Goal: Task Accomplishment & Management: Complete application form

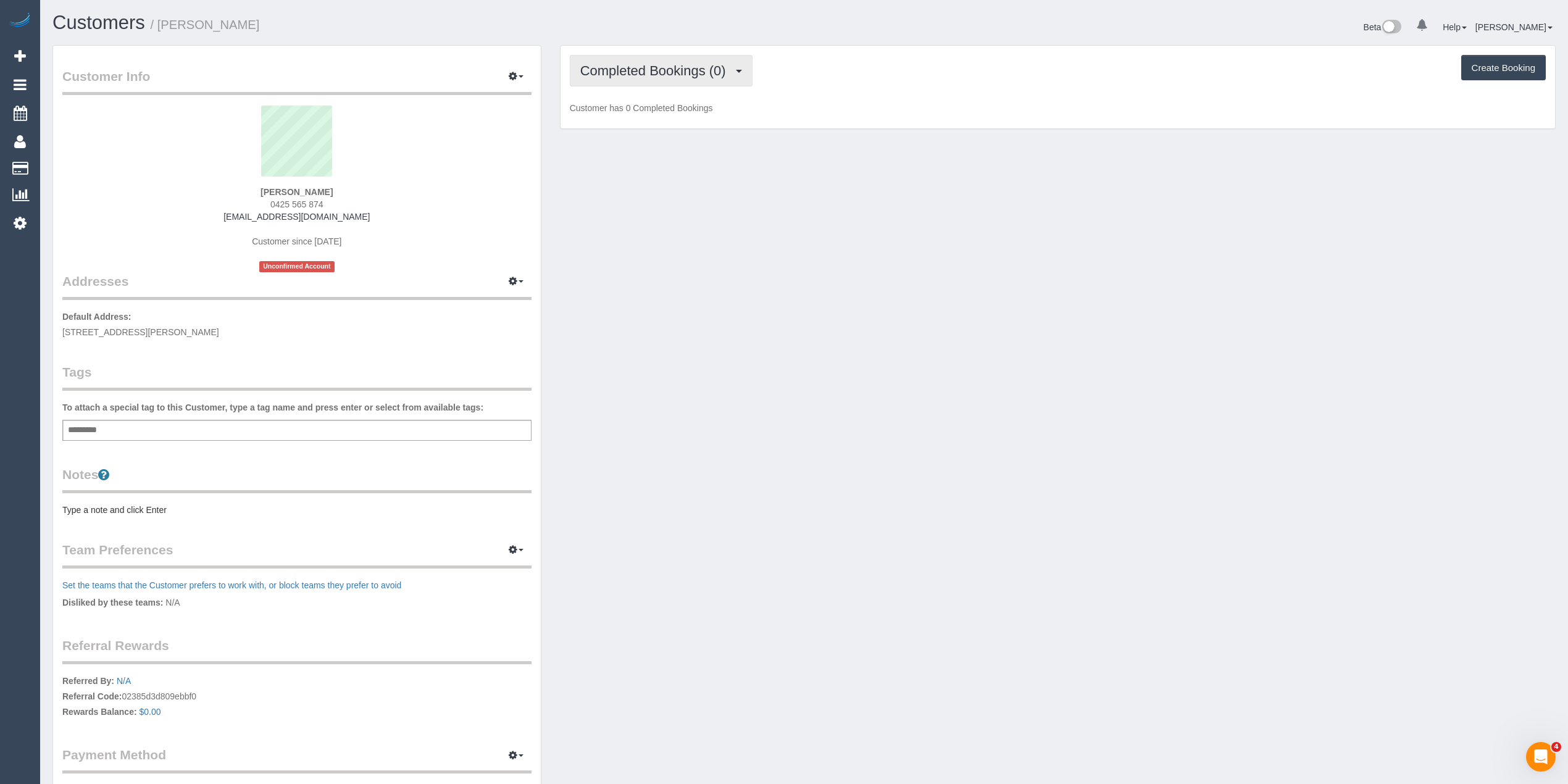
click at [618, 55] on button "Completed Bookings (0)" at bounding box center [662, 71] width 183 height 31
click at [659, 114] on link "Upcoming Bookings (1)" at bounding box center [634, 116] width 128 height 16
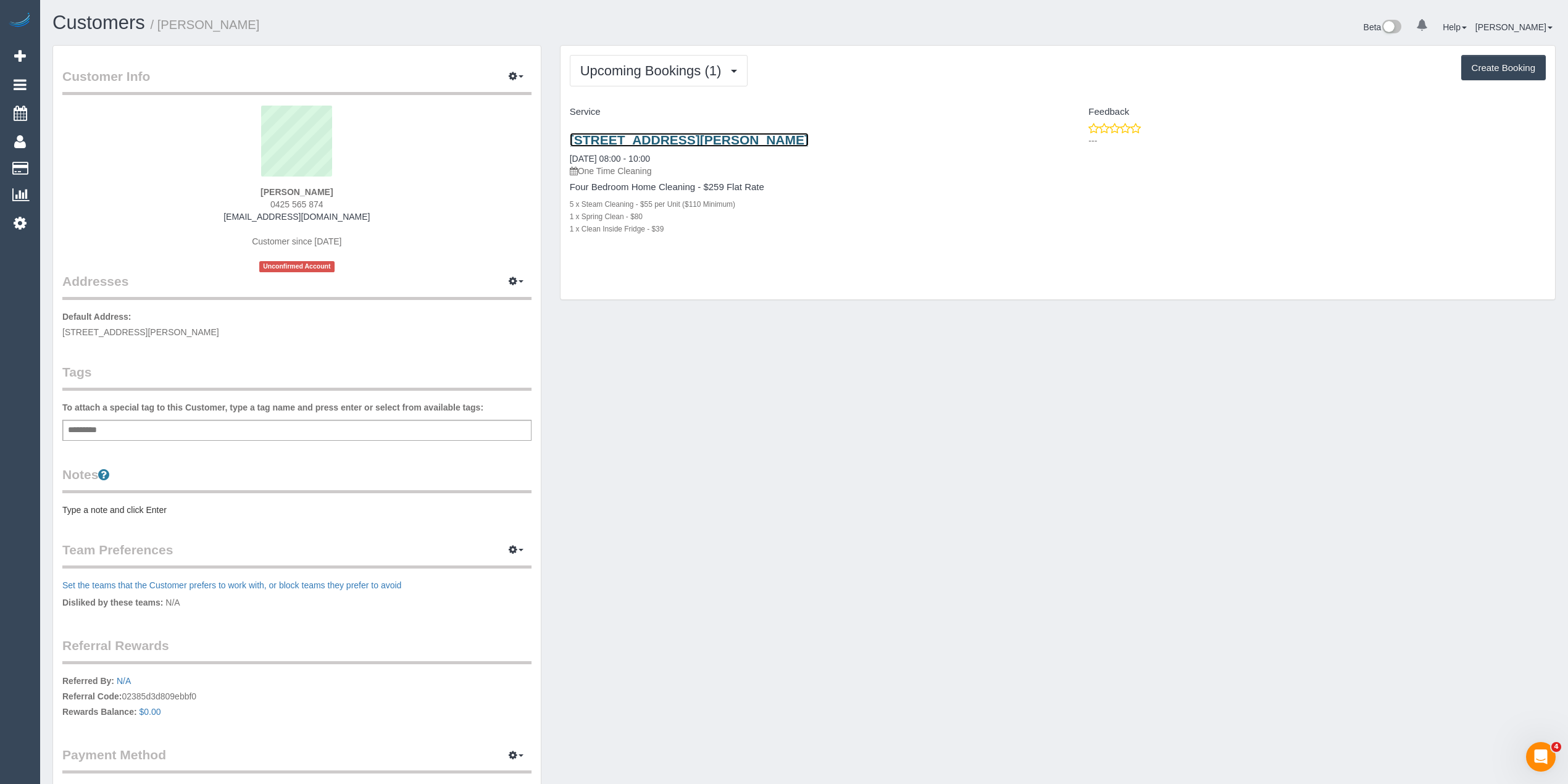
click at [739, 141] on link "9 Tropic Circuit, Point Cook, VIC 3030" at bounding box center [690, 140] width 239 height 14
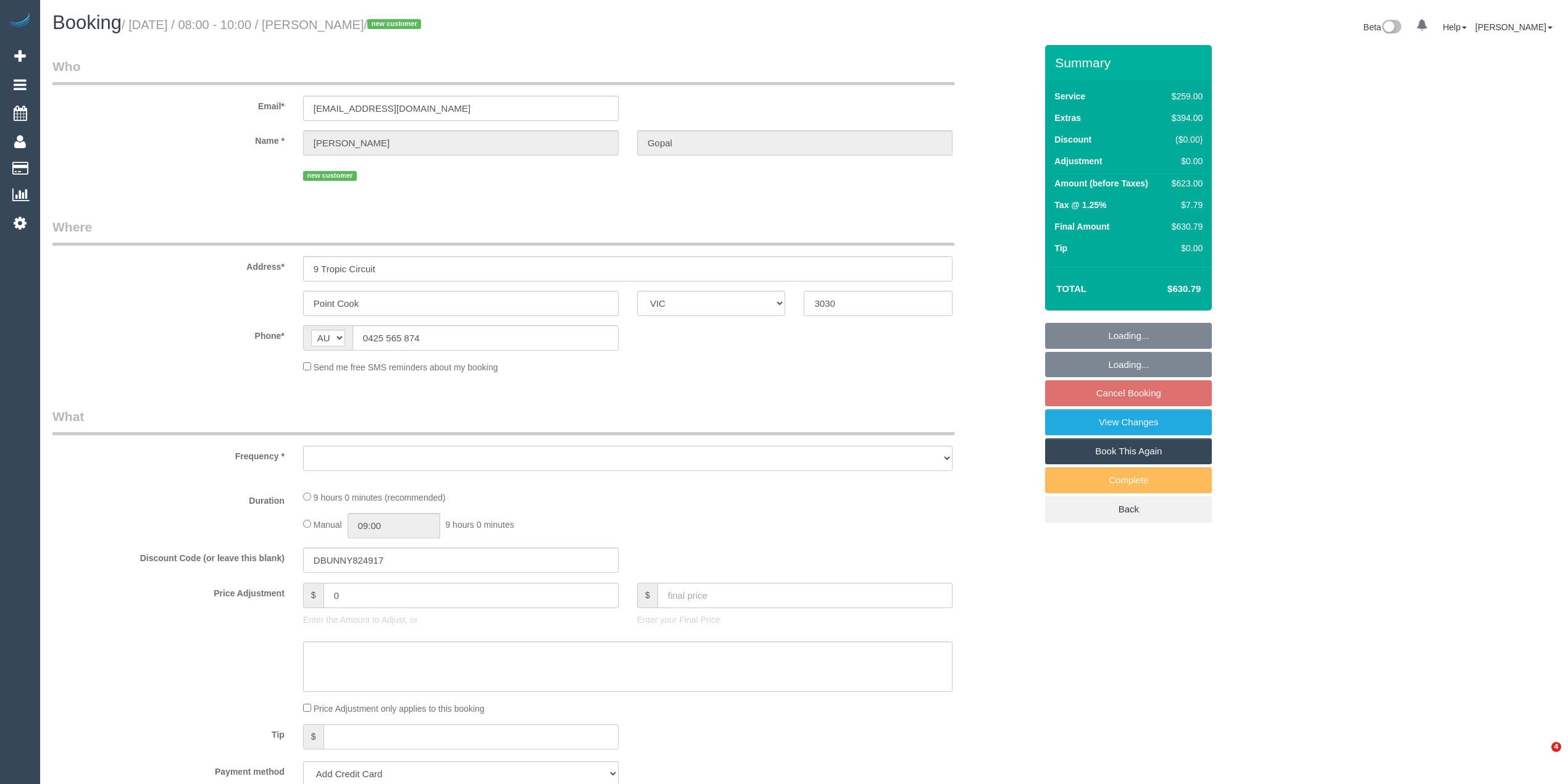
select select "VIC"
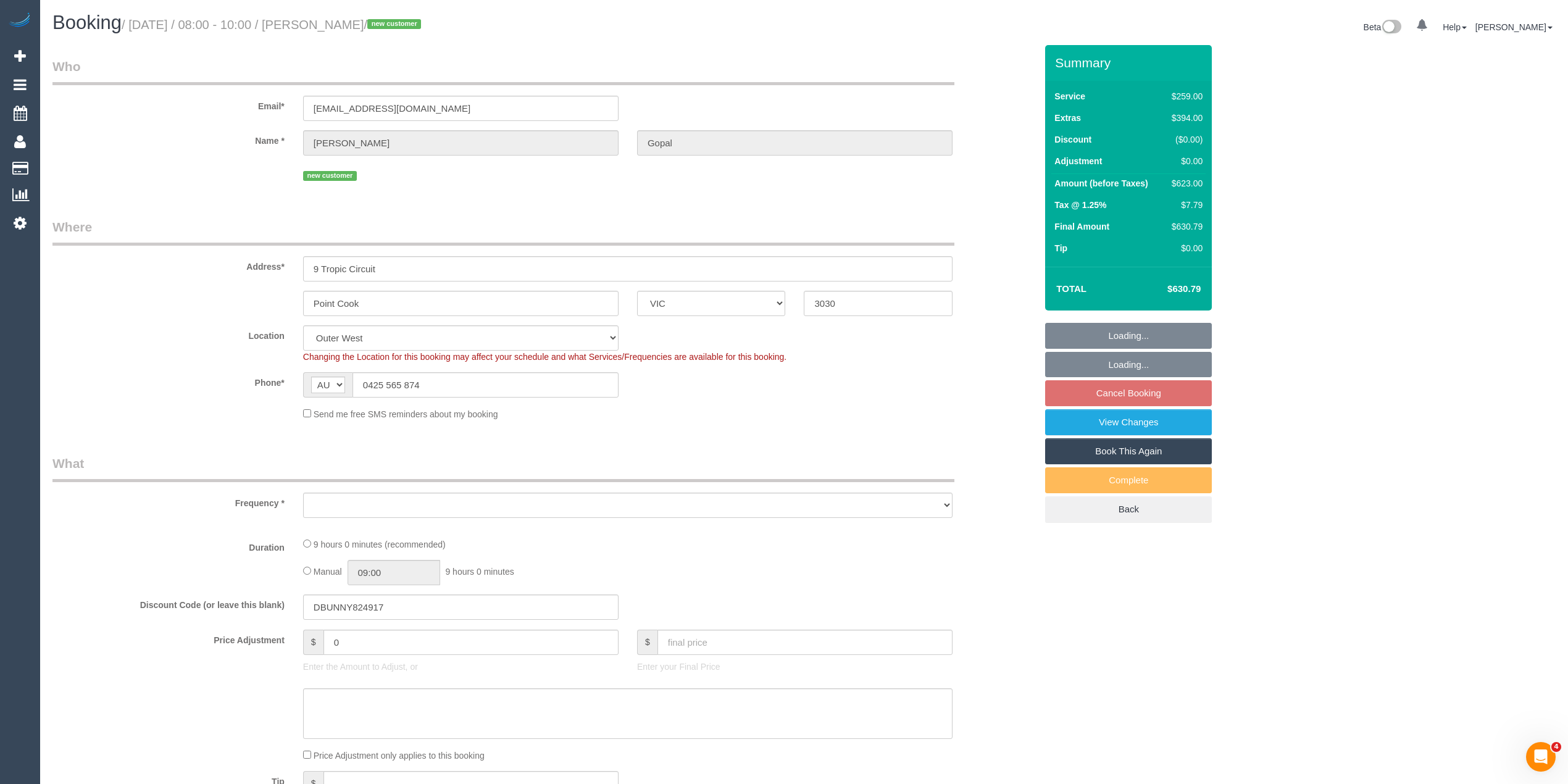
select select "object:775"
select select "number:28"
select select "number:14"
select select "number:19"
select select "number:36"
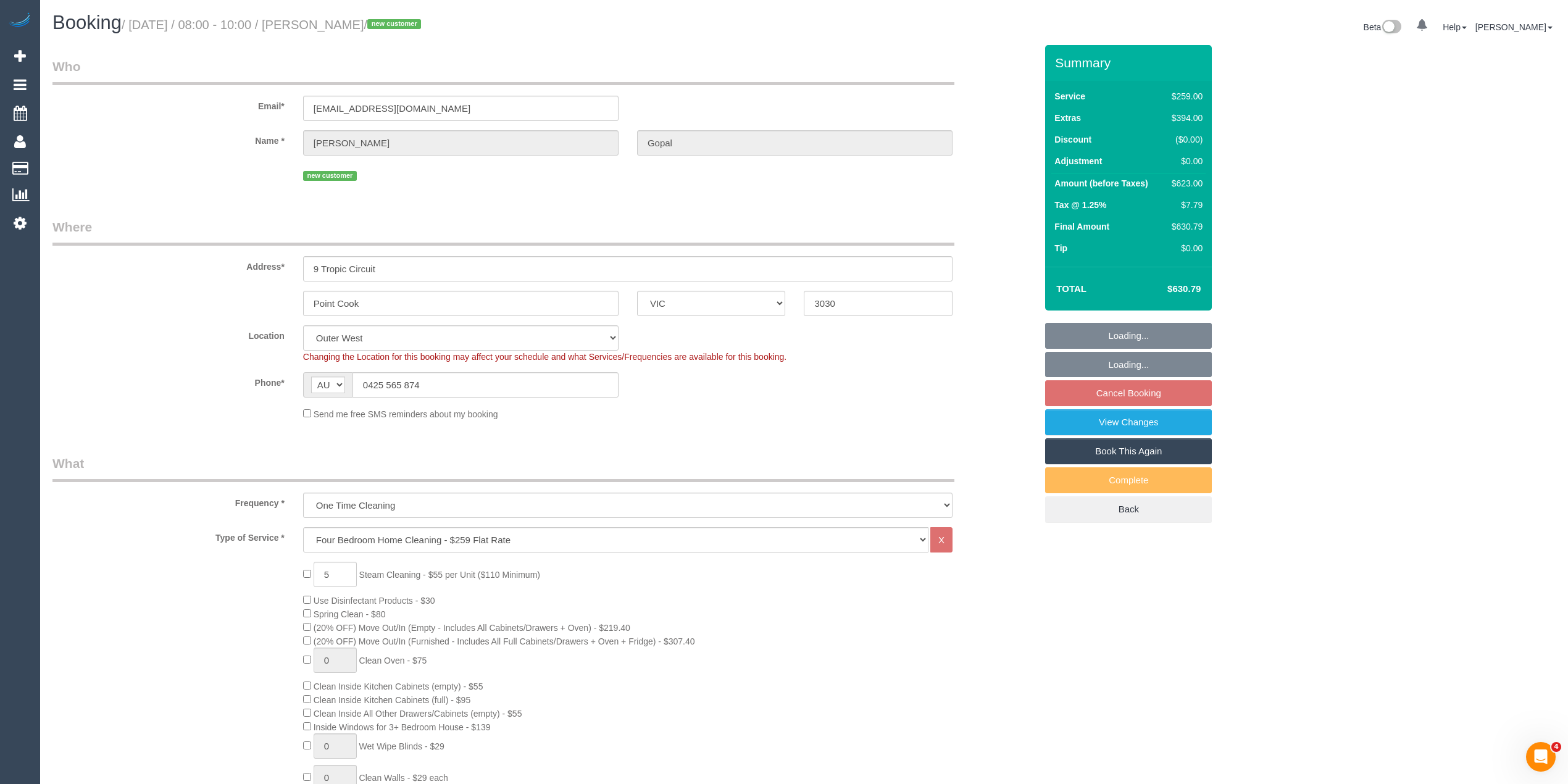
select select "object:785"
select select "string:stripe-pm_1S1KtY2GScqysDRVYVMlmPXH"
select select "spot2"
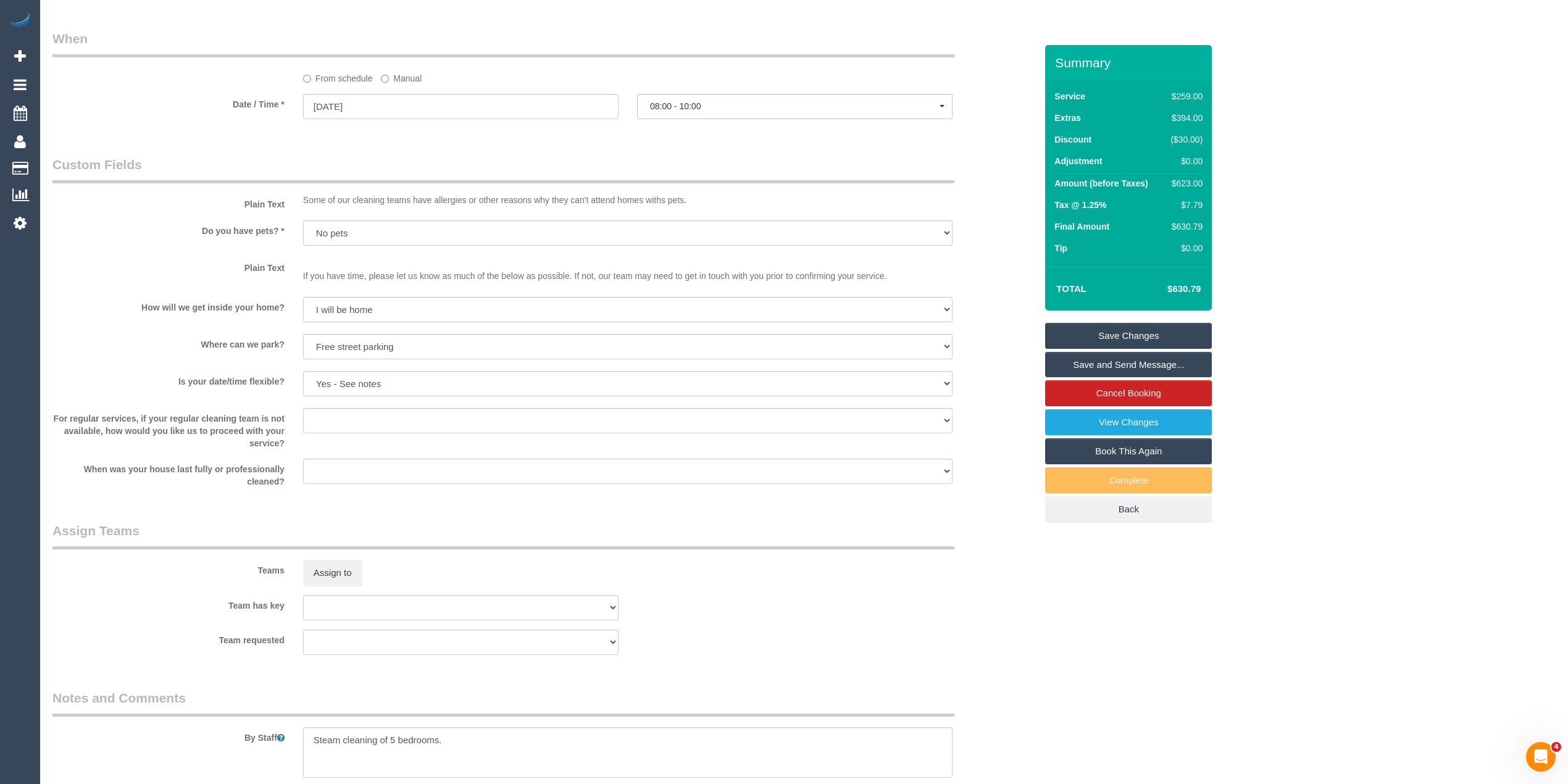
scroll to position [1568, 0]
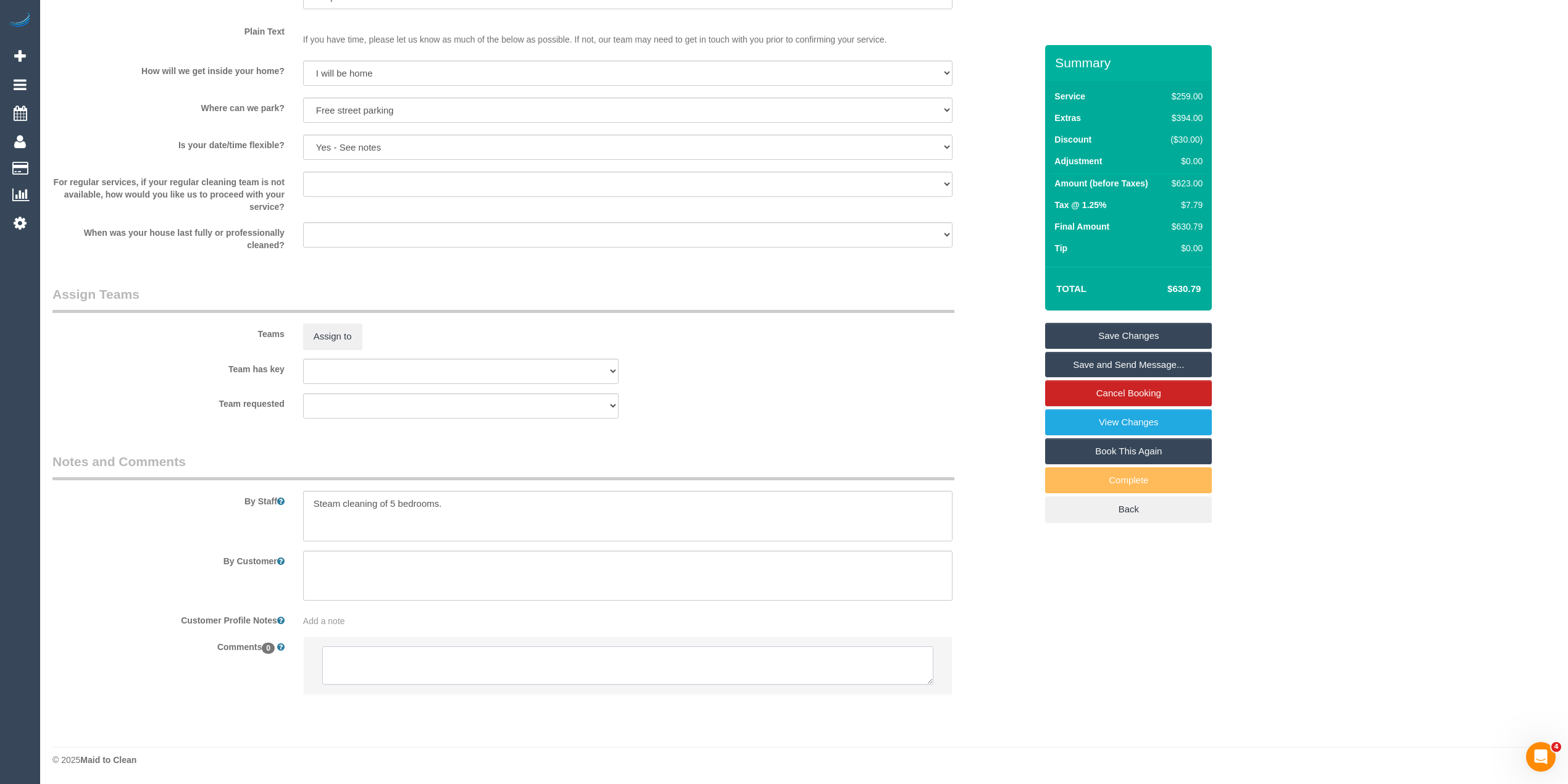
click at [434, 659] on textarea at bounding box center [627, 666] width 611 height 39
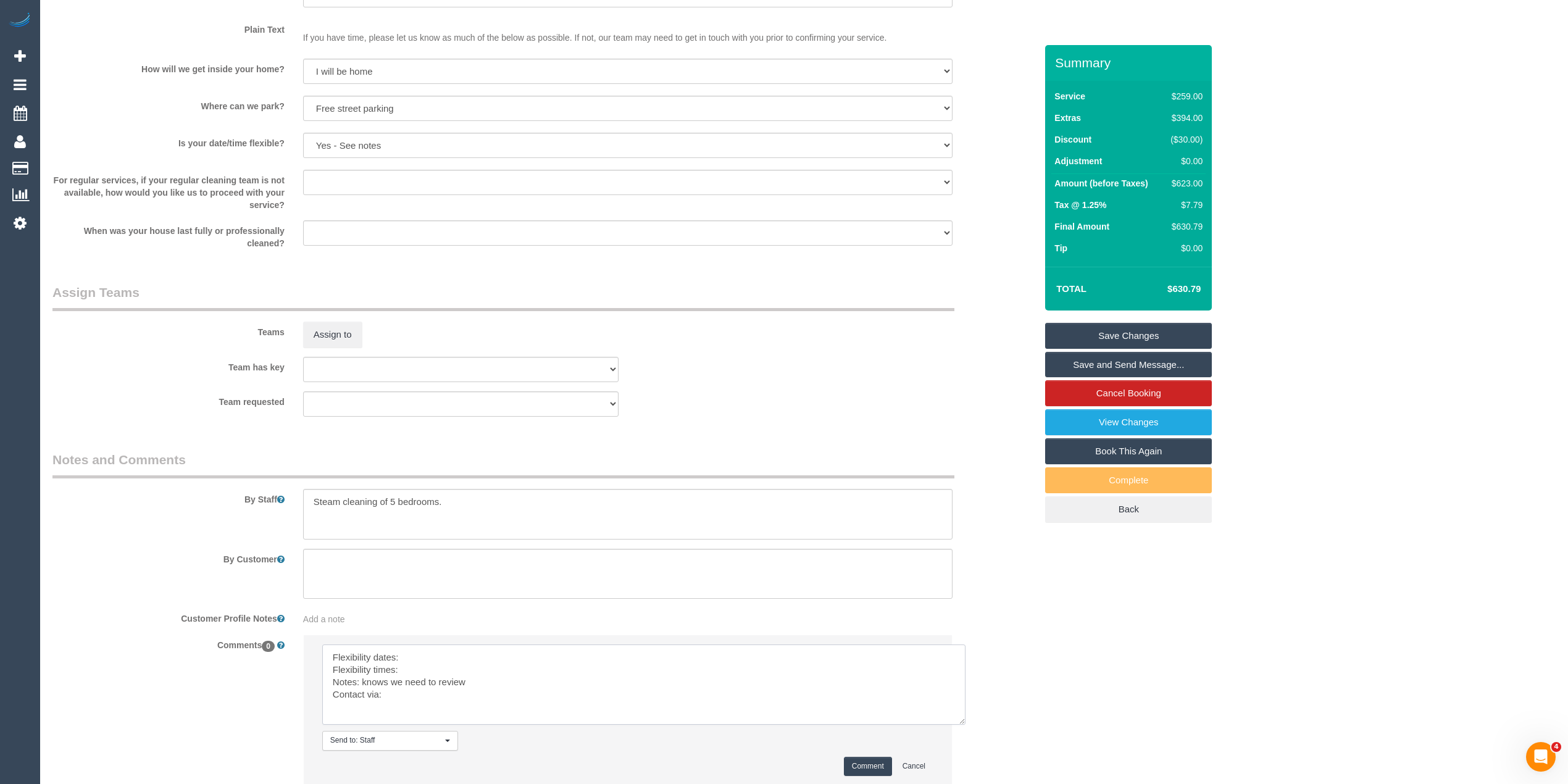
drag, startPoint x: 924, startPoint y: 679, endPoint x: 961, endPoint y: 729, distance: 62.2
click at [961, 725] on textarea at bounding box center [644, 685] width 644 height 80
click at [425, 653] on textarea at bounding box center [646, 689] width 648 height 89
click at [411, 663] on textarea at bounding box center [646, 689] width 648 height 89
click at [413, 672] on textarea at bounding box center [646, 689] width 648 height 89
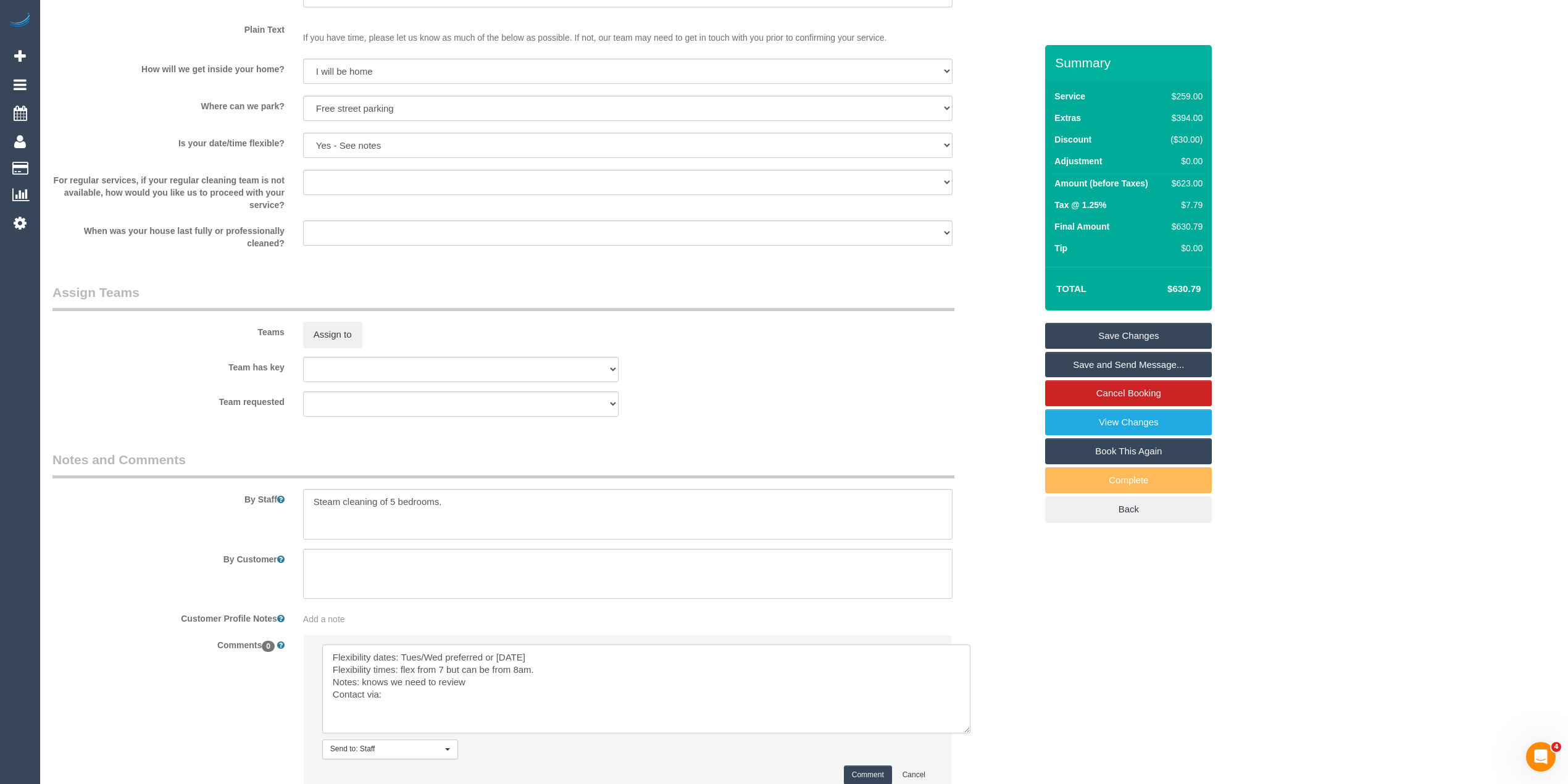
drag, startPoint x: 420, startPoint y: 709, endPoint x: 408, endPoint y: 704, distance: 13.0
click at [420, 711] on textarea at bounding box center [646, 689] width 648 height 89
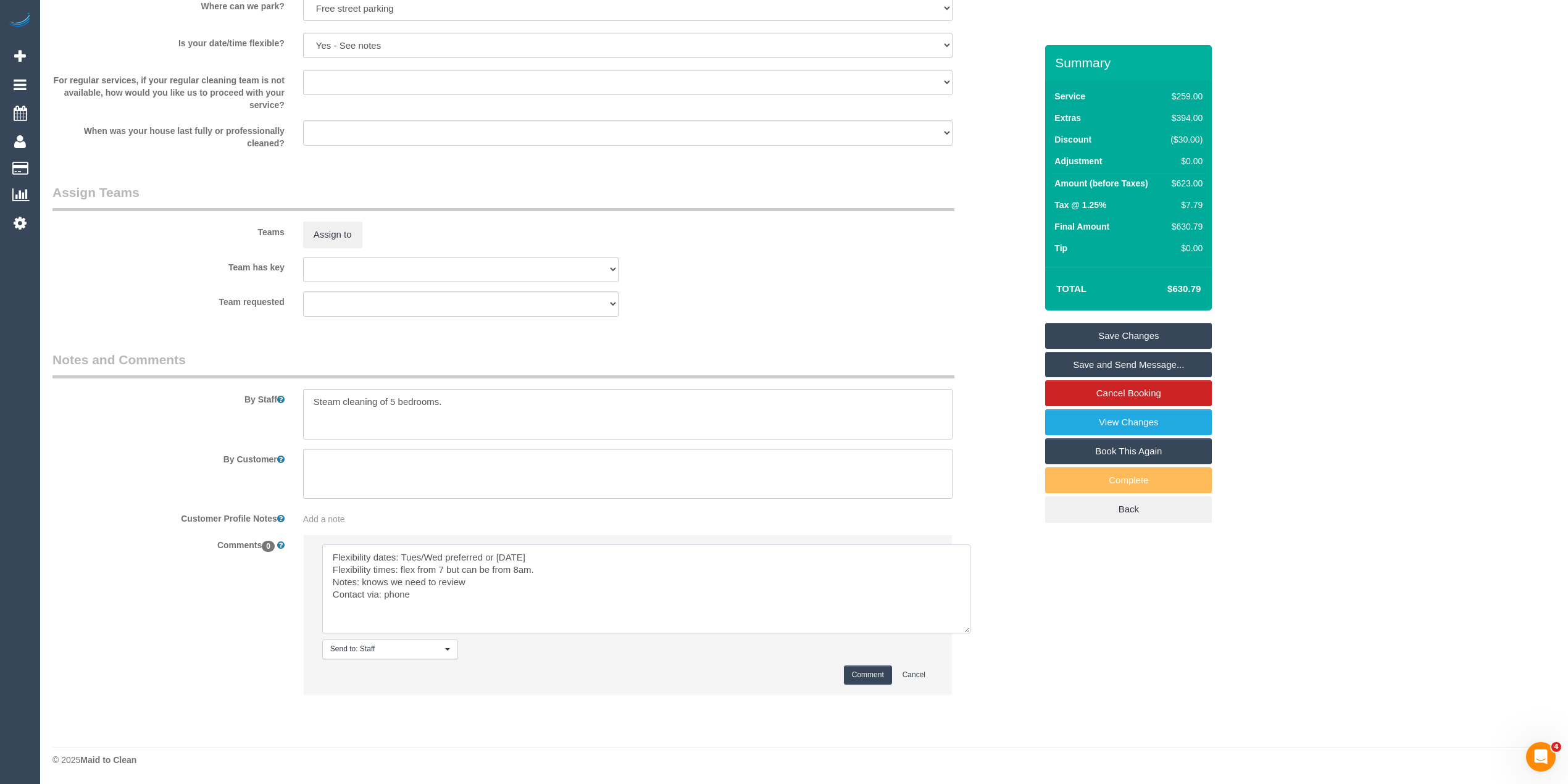
scroll to position [1670, 0]
type textarea "Flexibility dates: Tues/Wed preferred or Thursday Flexibility times: flex from …"
click at [878, 676] on button "Comment" at bounding box center [868, 676] width 48 height 19
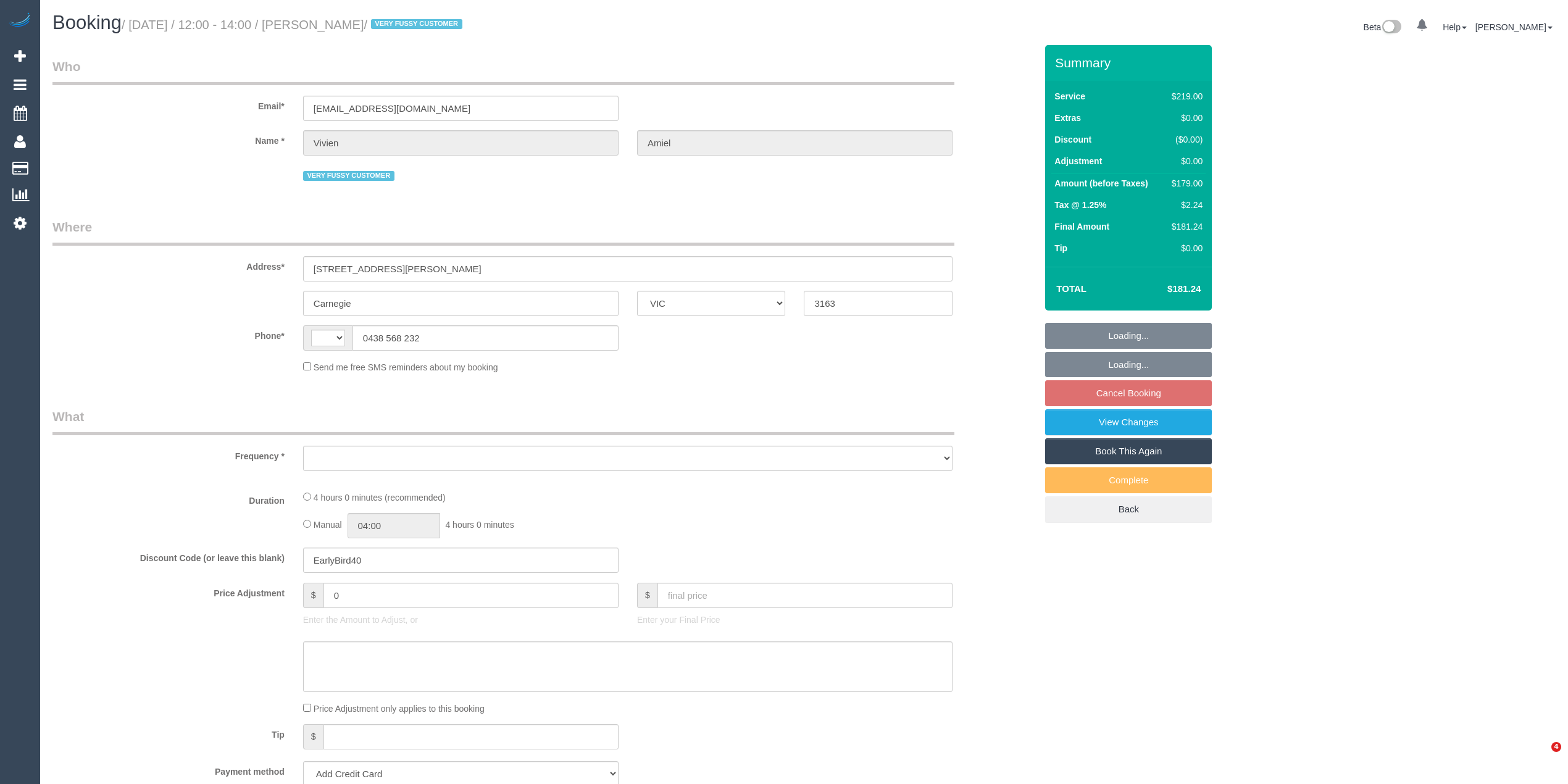
select select "VIC"
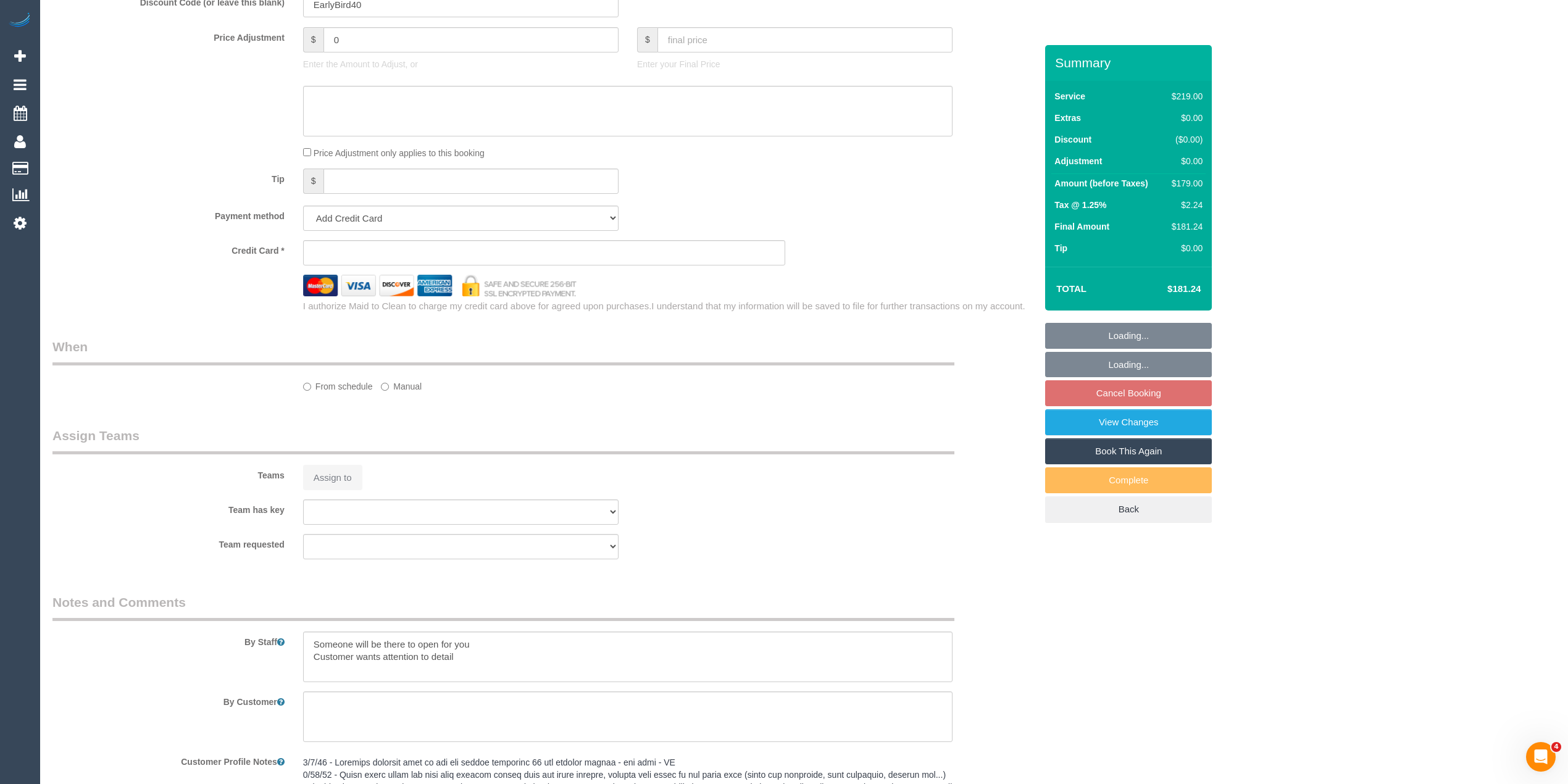
scroll to position [576, 0]
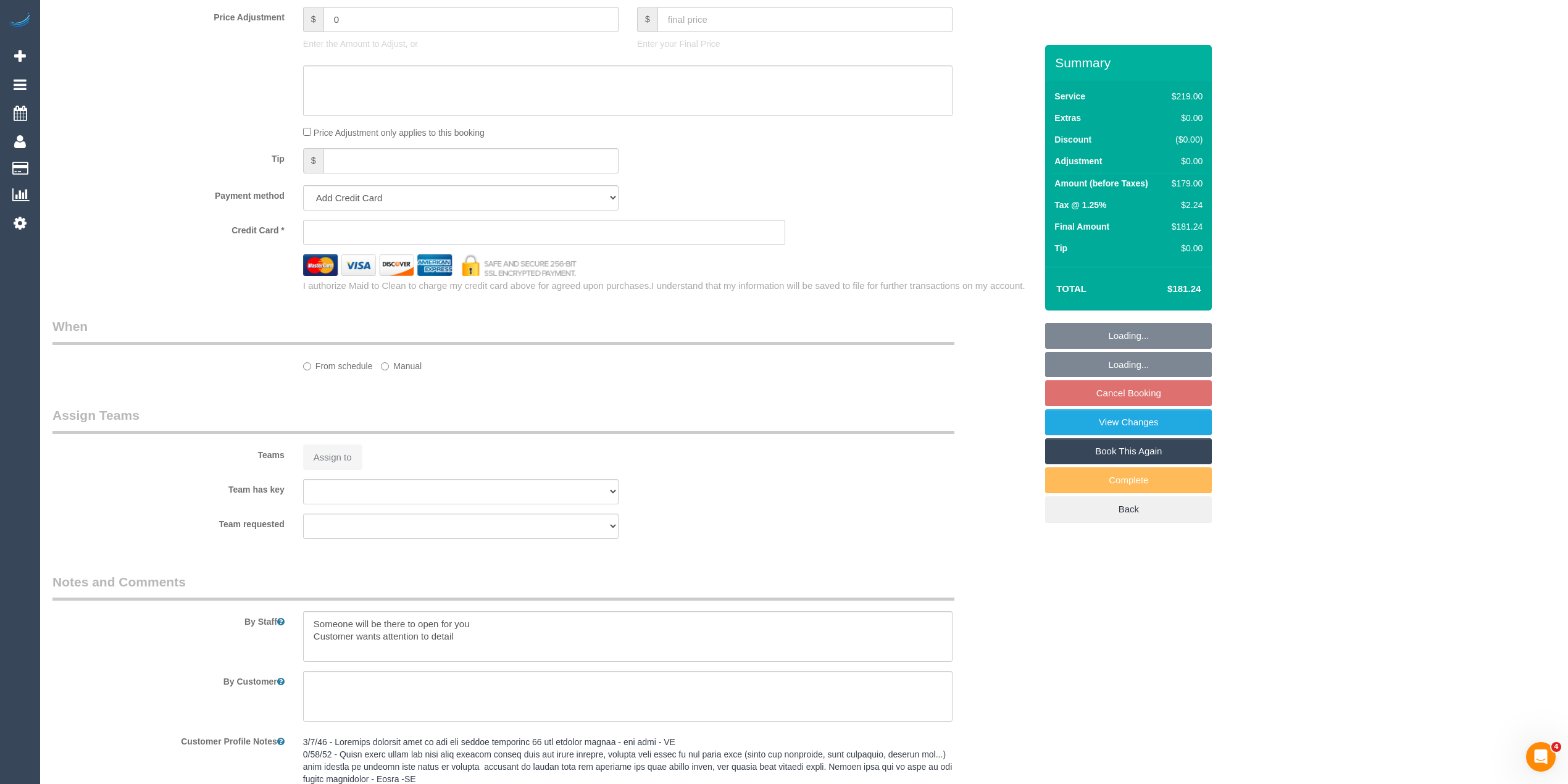
select select "string:stripe-pm_1NUjEv2GScqysDRVlLc2vOVA"
select select "number:27"
select select "number:14"
select select "number:19"
select select "number:25"
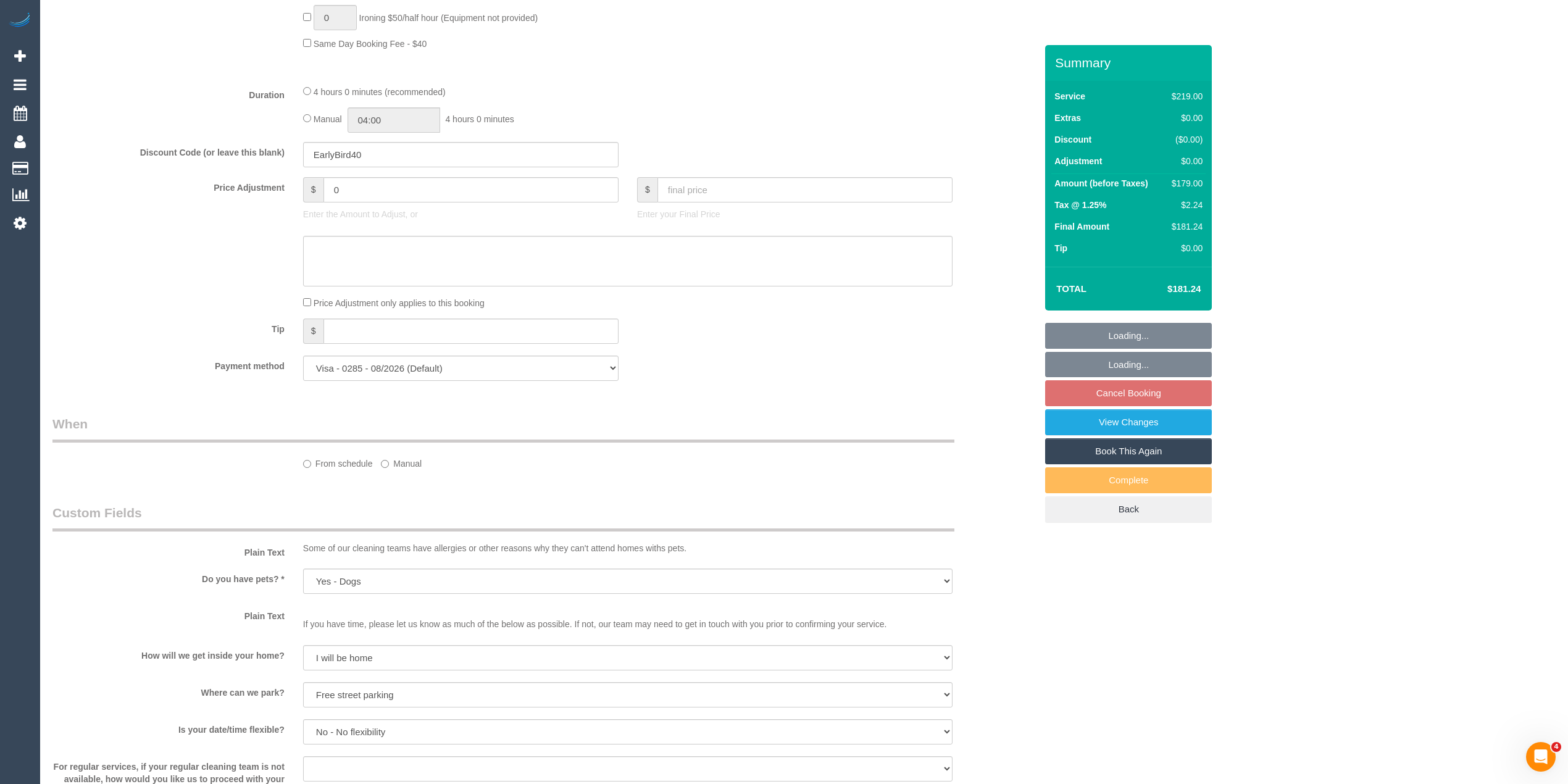
select select "string:AU"
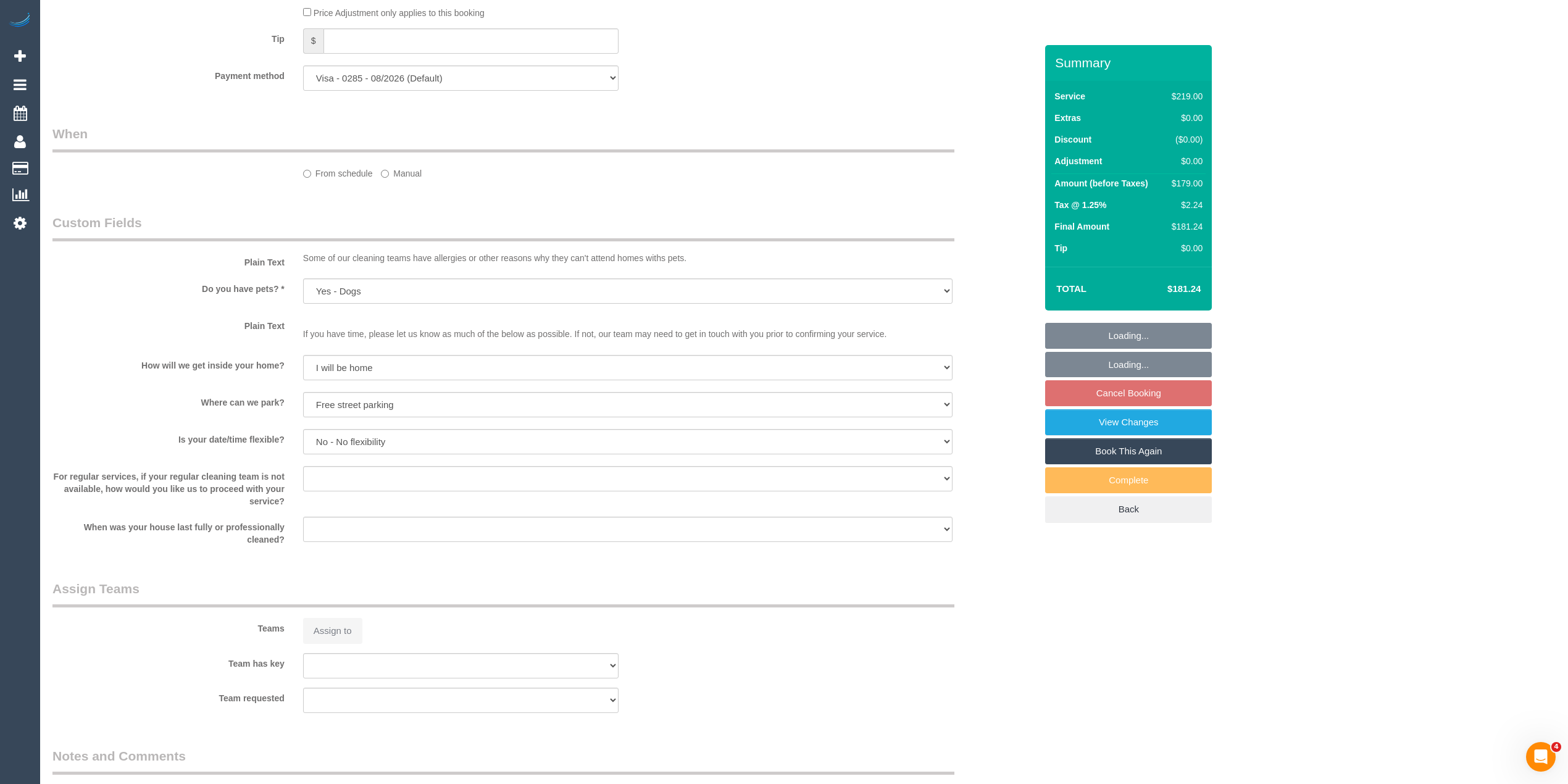
select select "object:801"
select select "spot4"
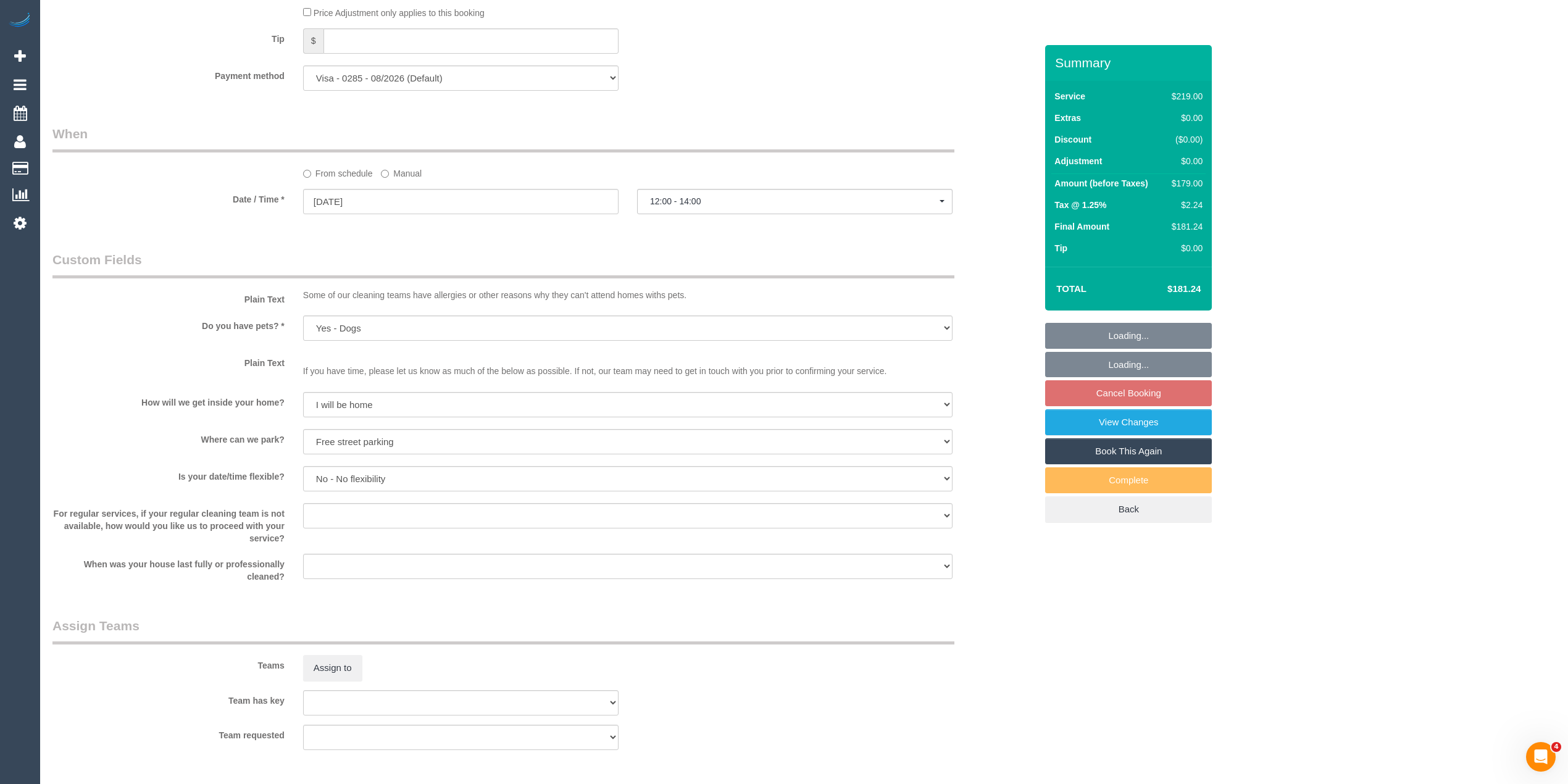
scroll to position [1829, 0]
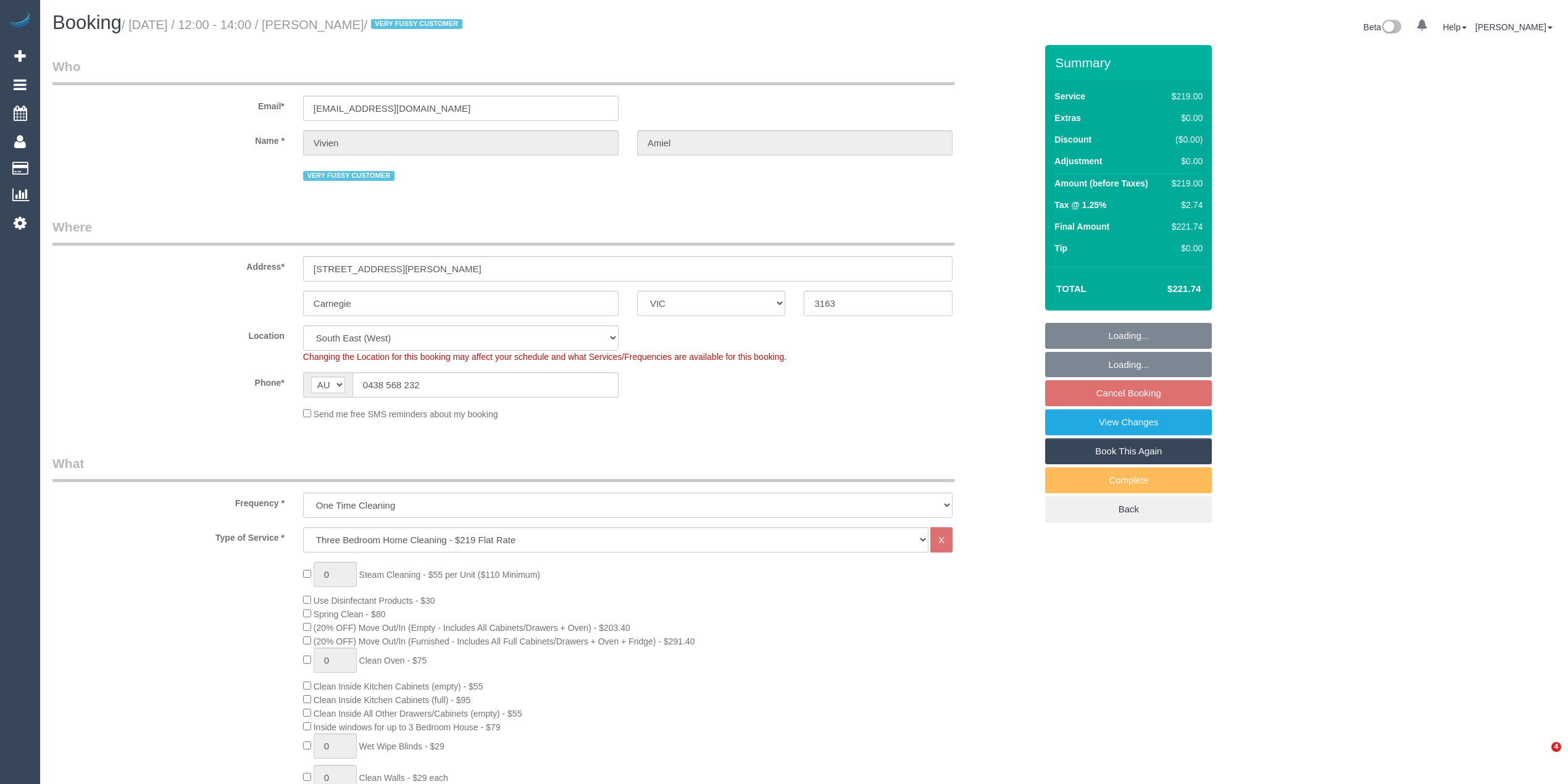
select select "VIC"
select select "spot4"
select select "number:27"
select select "number:14"
select select "number:19"
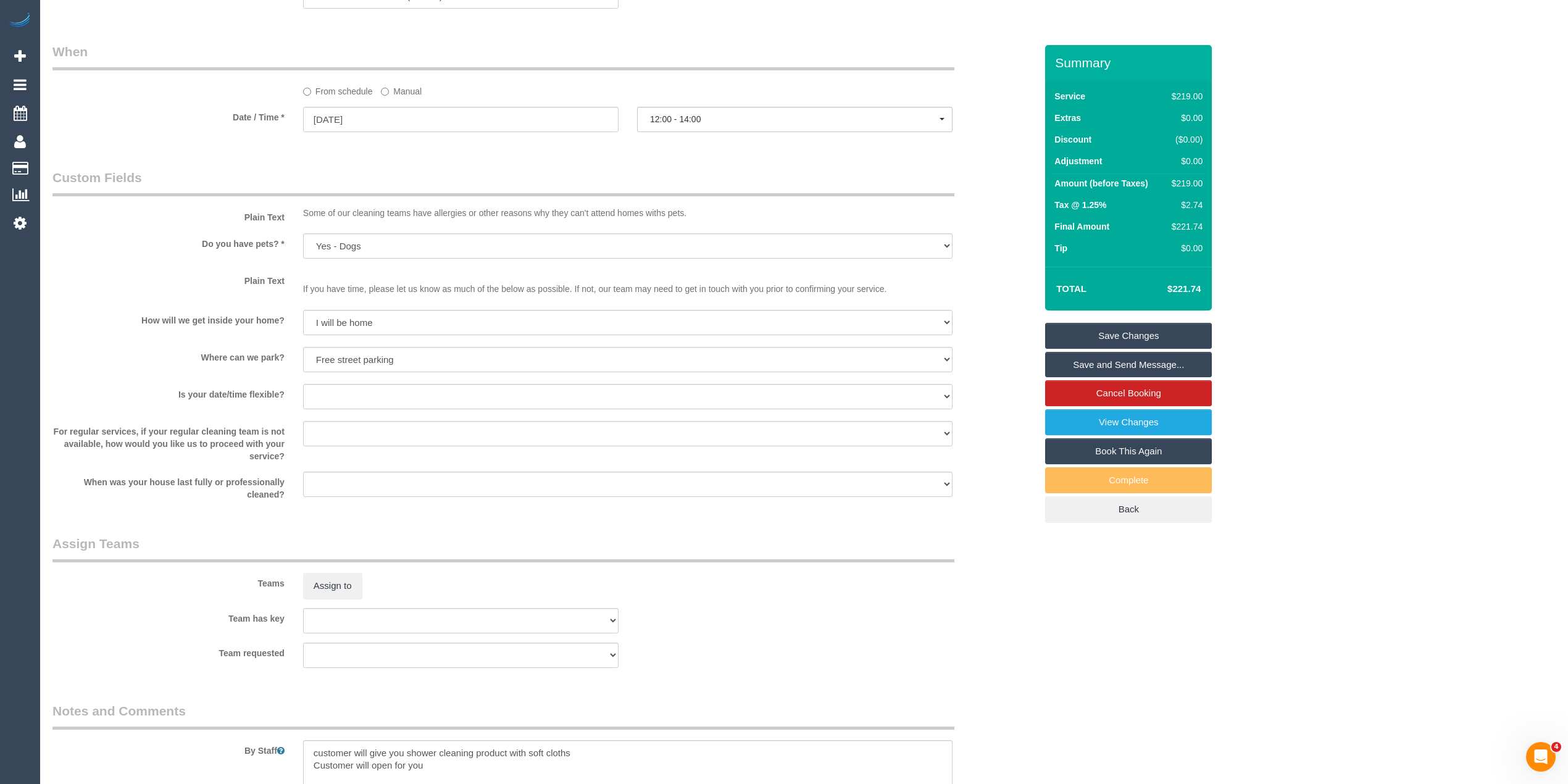
scroll to position [1829, 0]
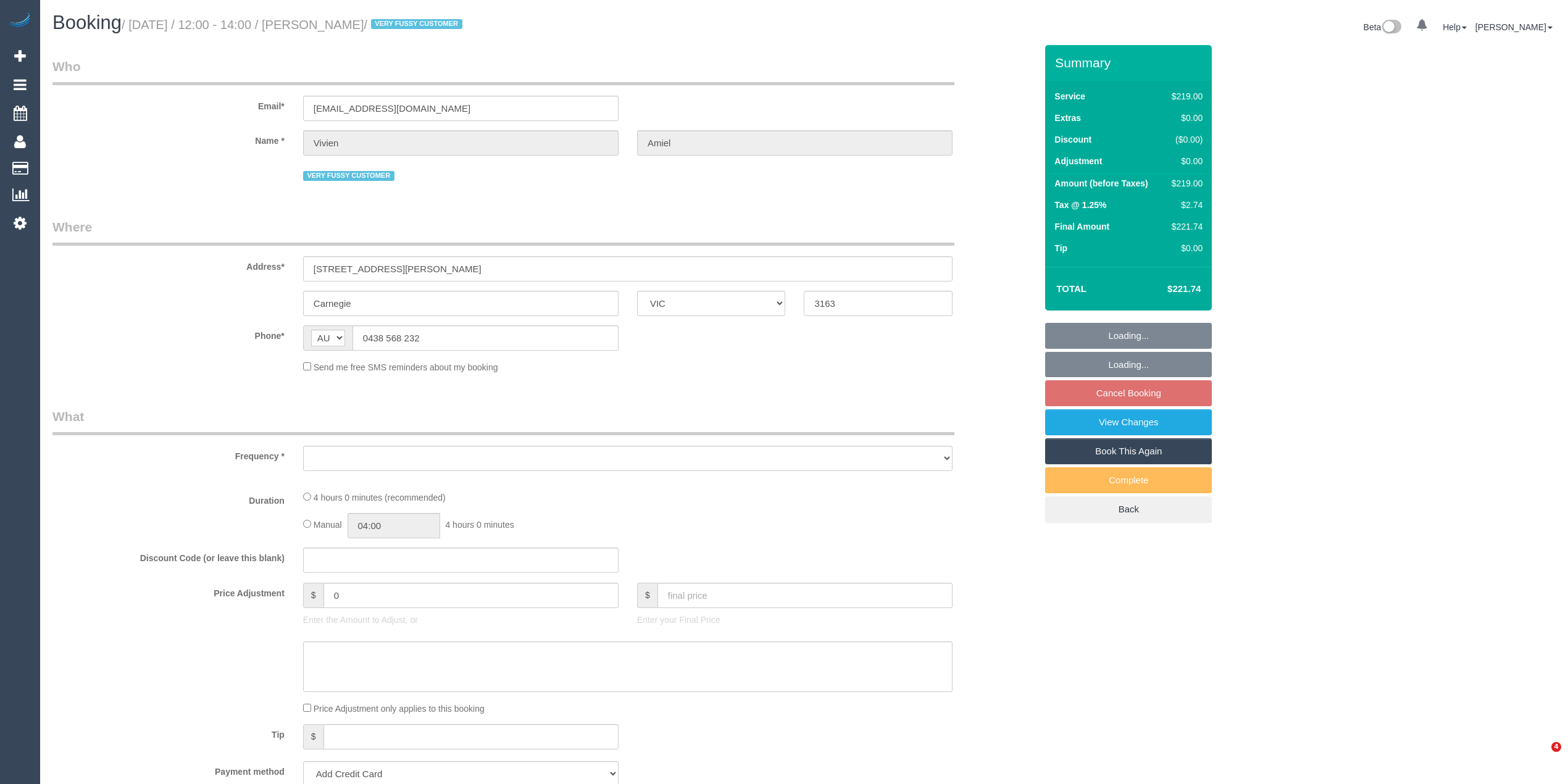
select select "VIC"
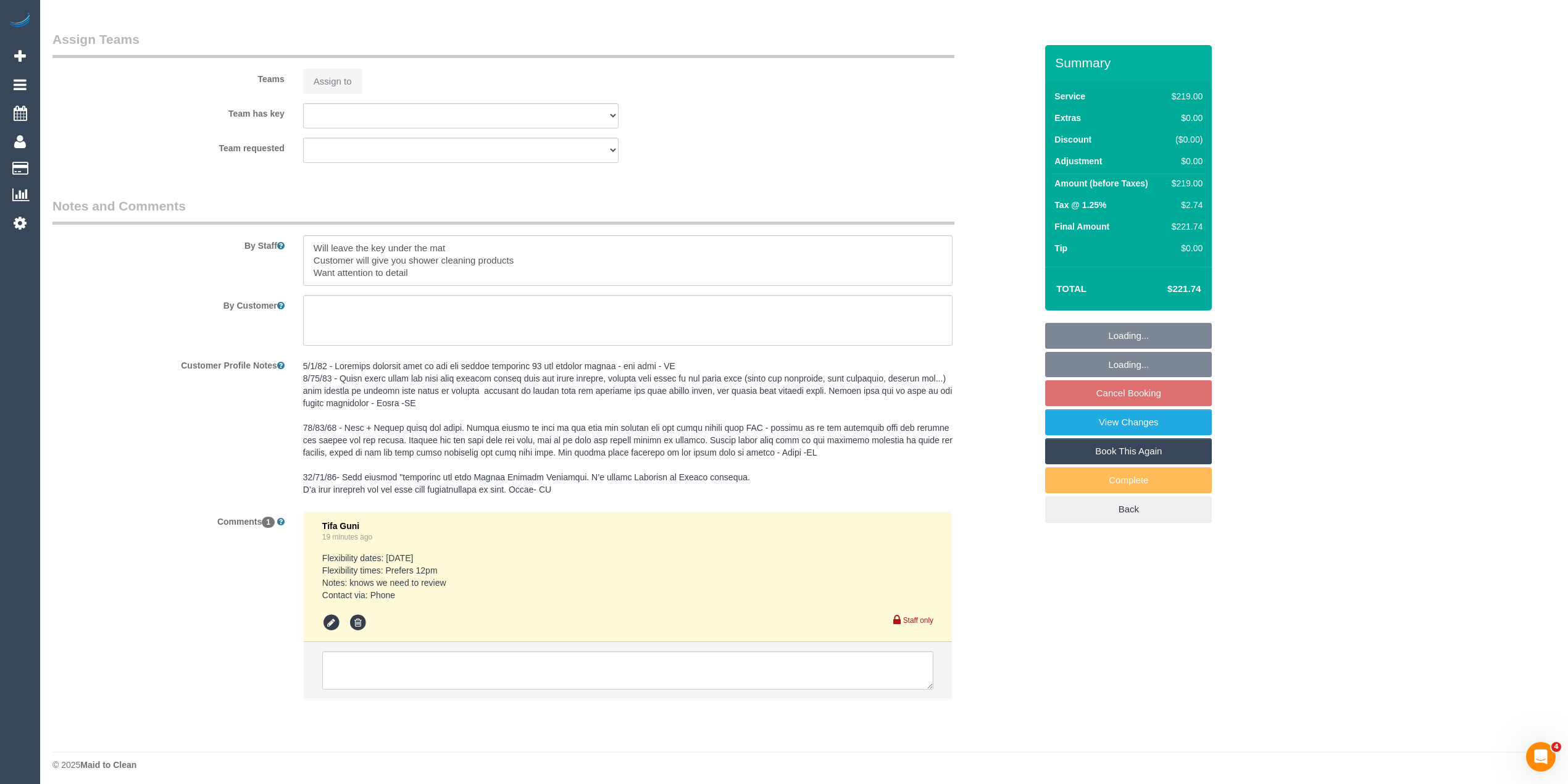
select select "string:stripe-pm_1NUjEv2GScqysDRVlLc2vOVA"
select select "object:1317"
select select "number:27"
select select "number:14"
select select "number:19"
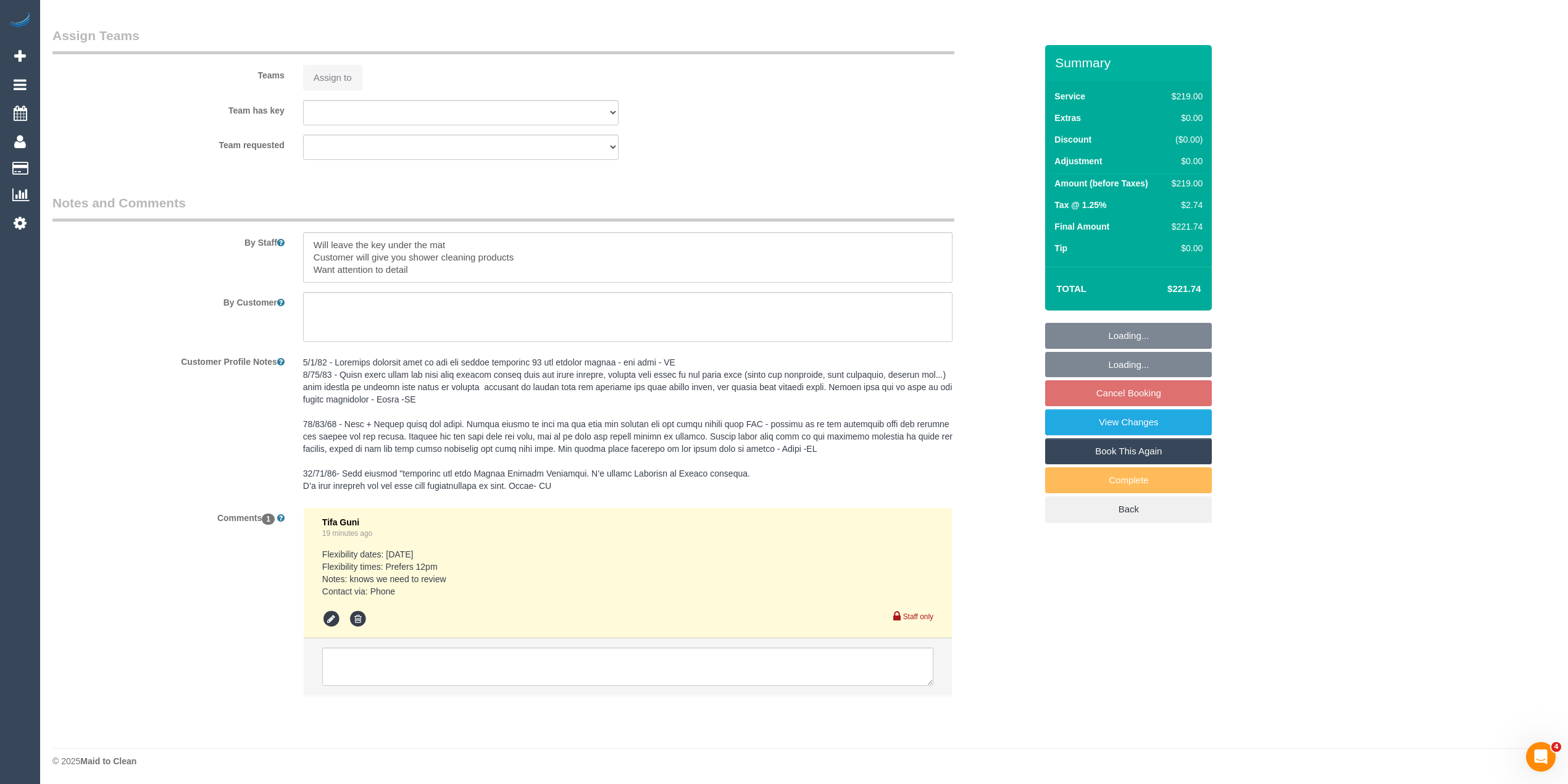
select select "number:25"
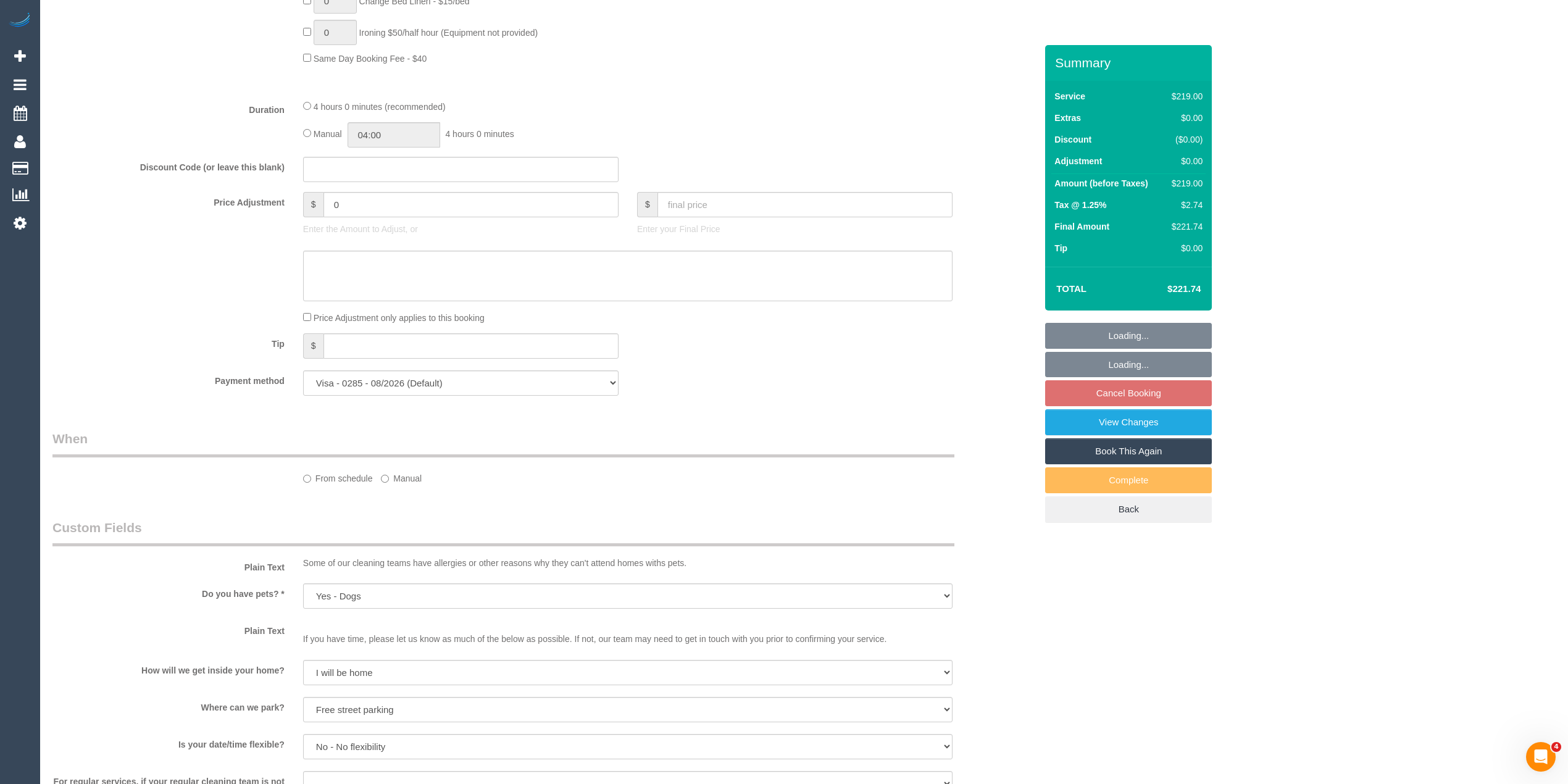
scroll to position [1829, 0]
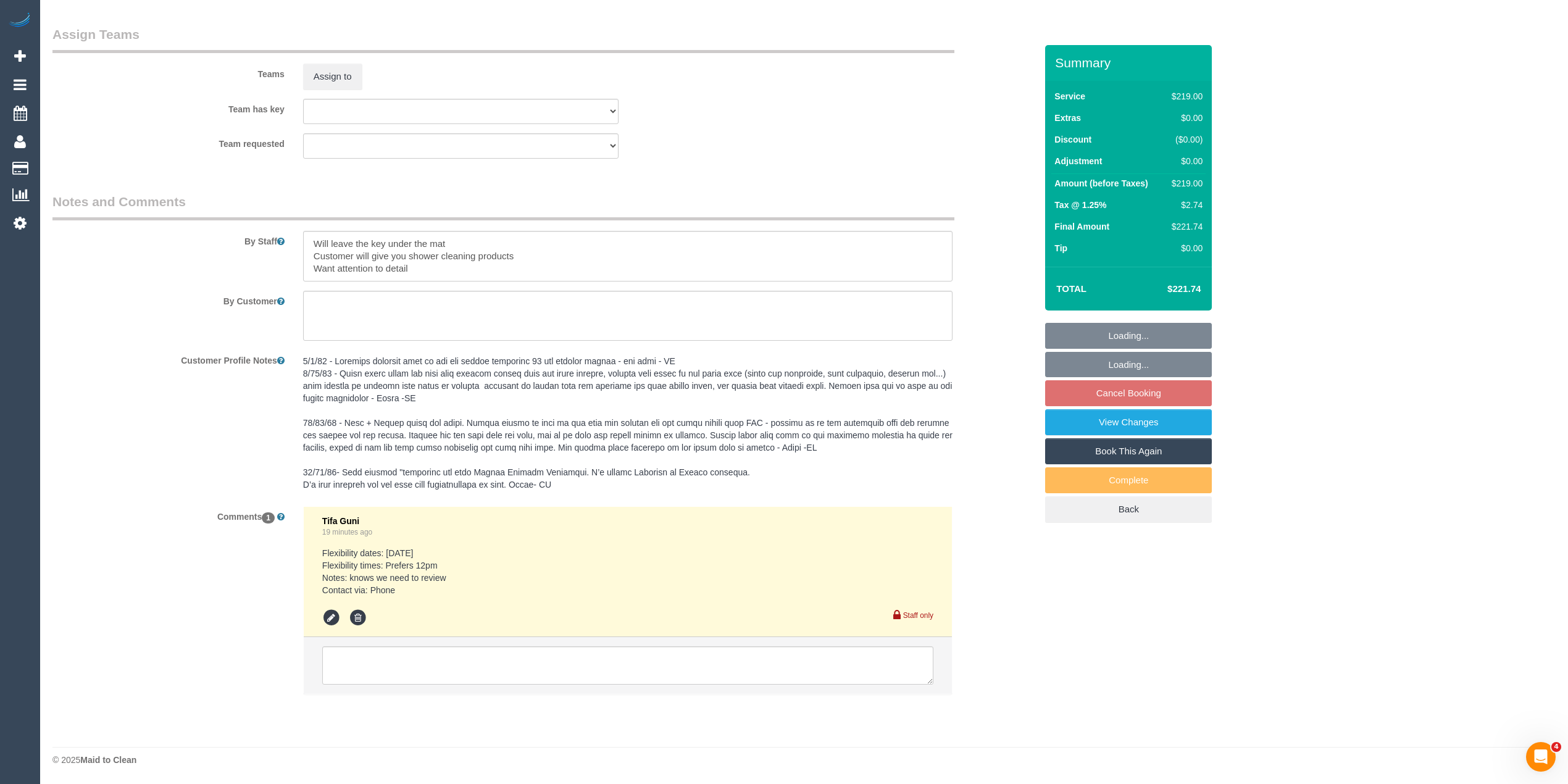
select select "spot4"
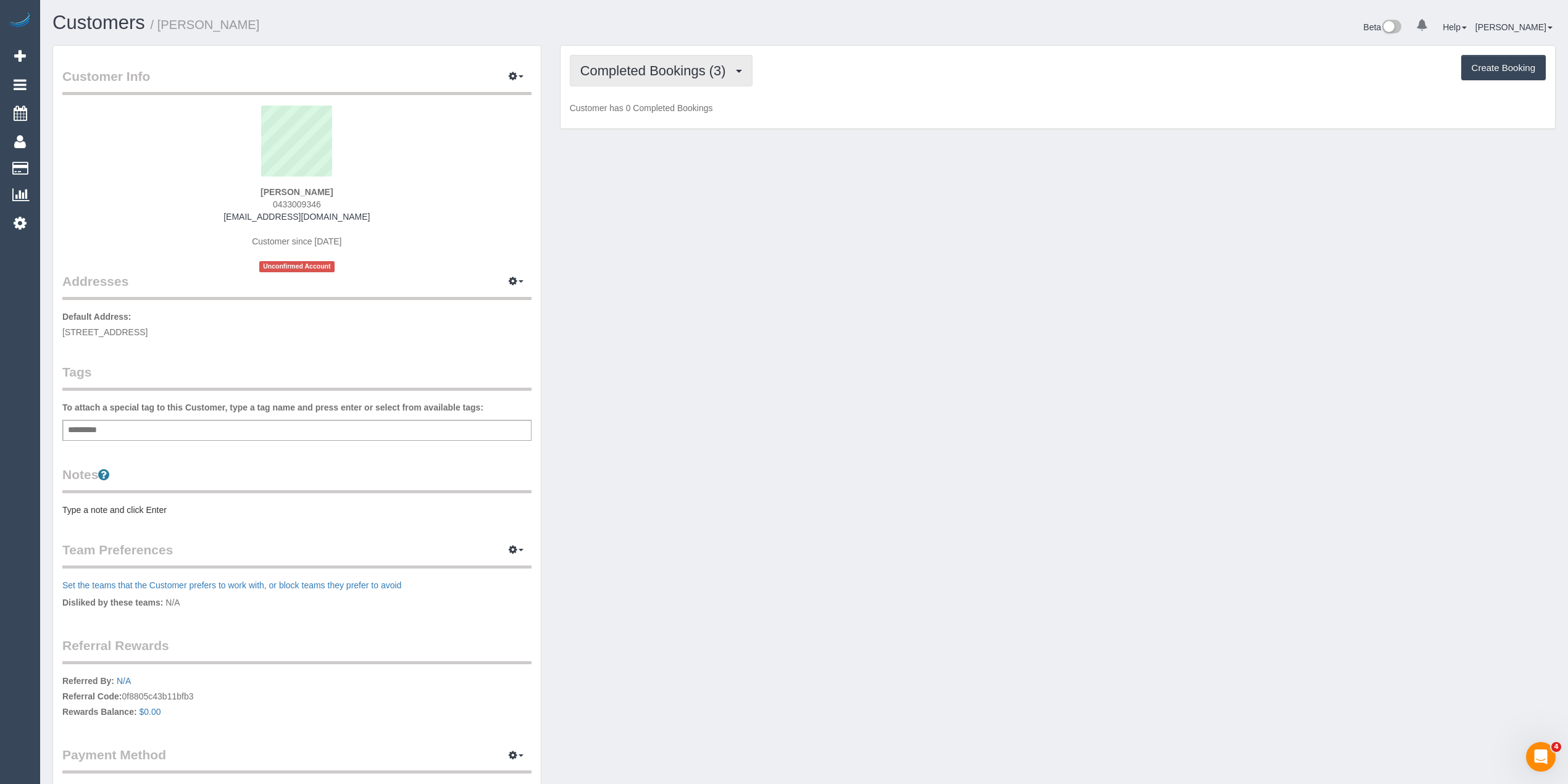
click at [605, 71] on span "Completed Bookings (3)" at bounding box center [656, 71] width 152 height 16
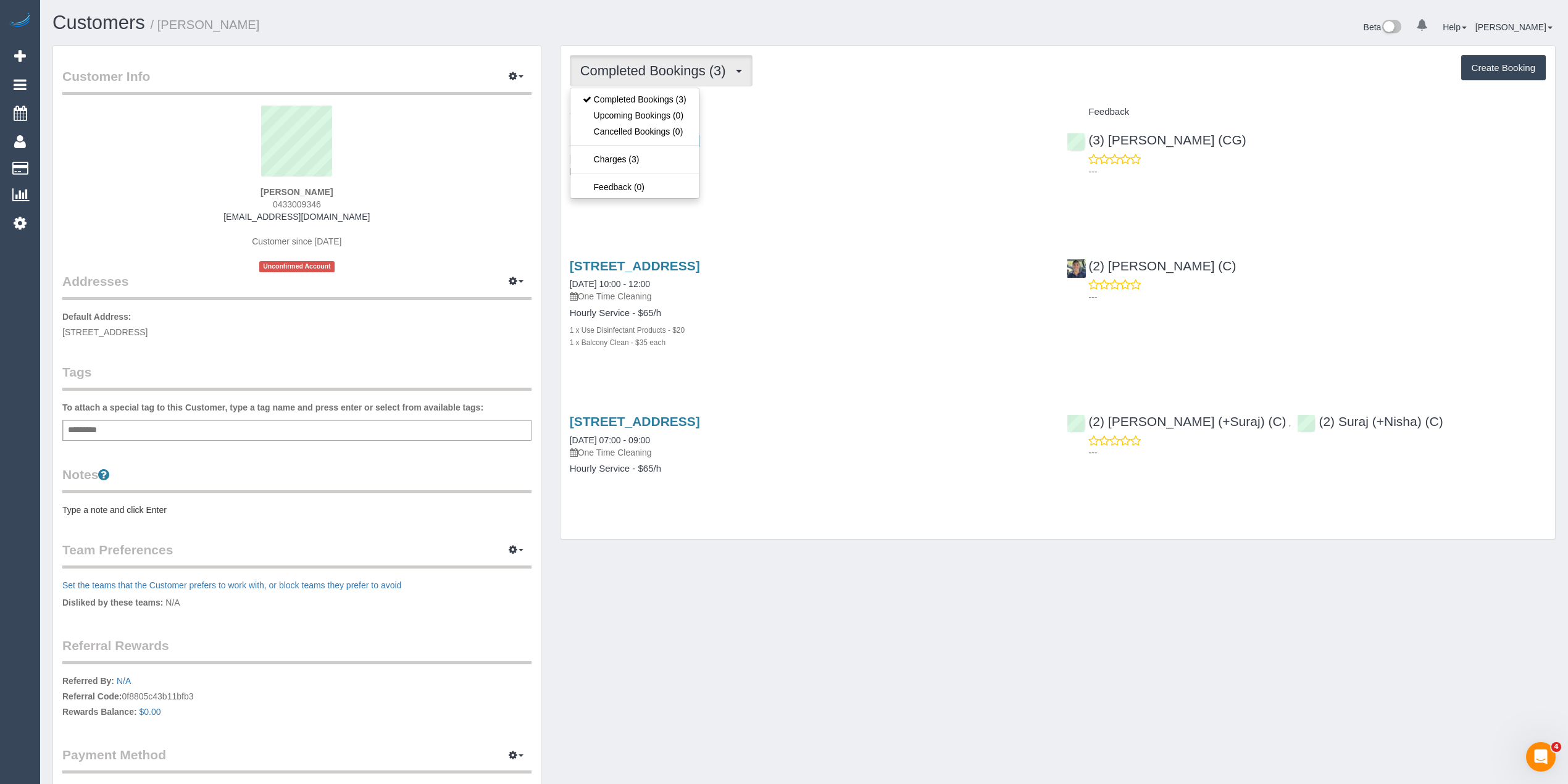
click at [605, 71] on span "Completed Bookings (3)" at bounding box center [656, 71] width 152 height 16
click at [667, 59] on button "Completed Bookings (3)" at bounding box center [662, 71] width 183 height 31
click at [803, 62] on div "Completed Bookings (3) Completed Bookings (3) Upcoming Bookings (0) Cancelled B…" at bounding box center [1058, 71] width 976 height 31
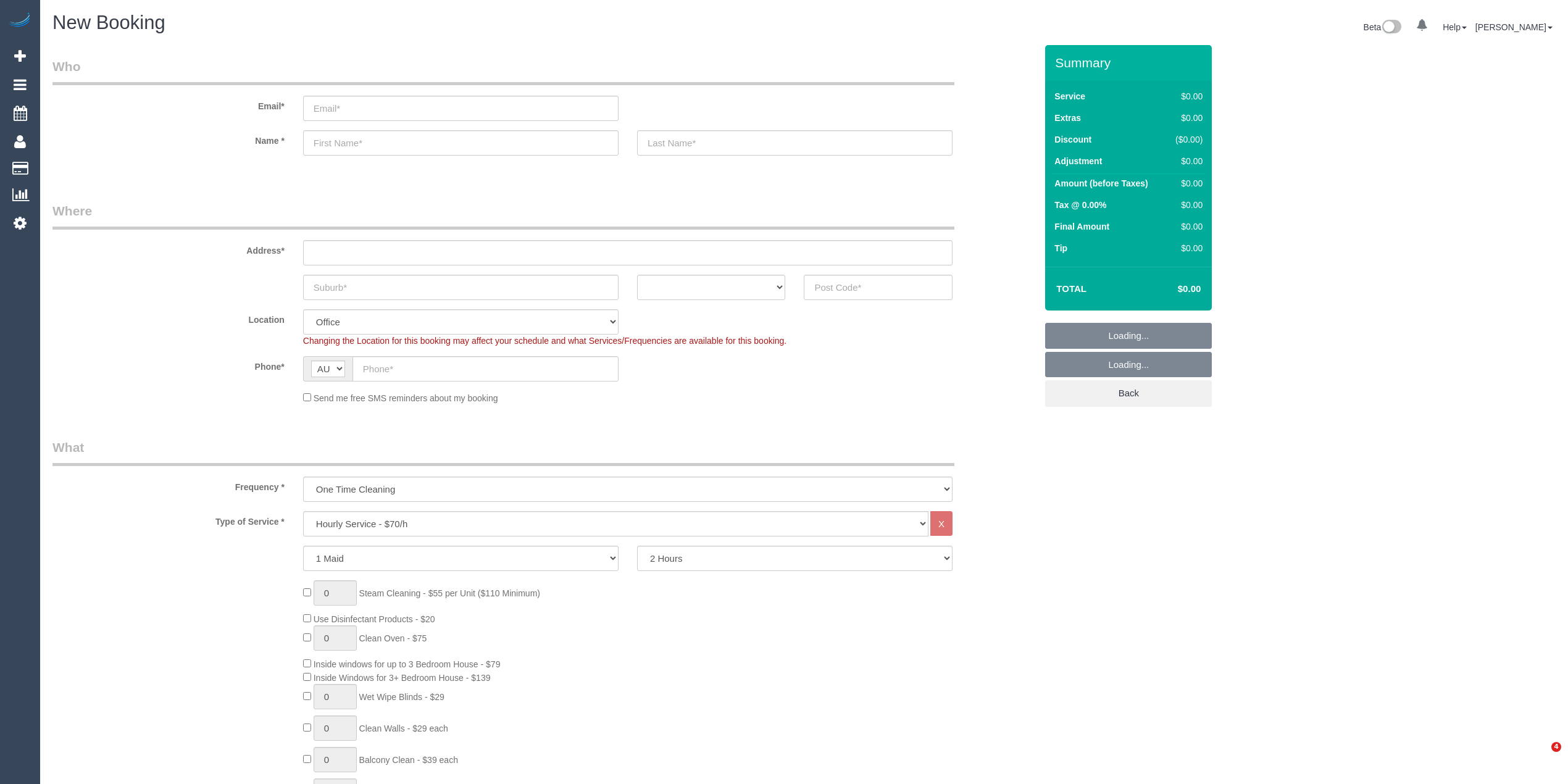
select select "object:2064"
click at [836, 284] on input "text" at bounding box center [878, 287] width 148 height 25
type input "3057"
click at [343, 244] on input "text" at bounding box center [627, 253] width 650 height 25
type input "-"
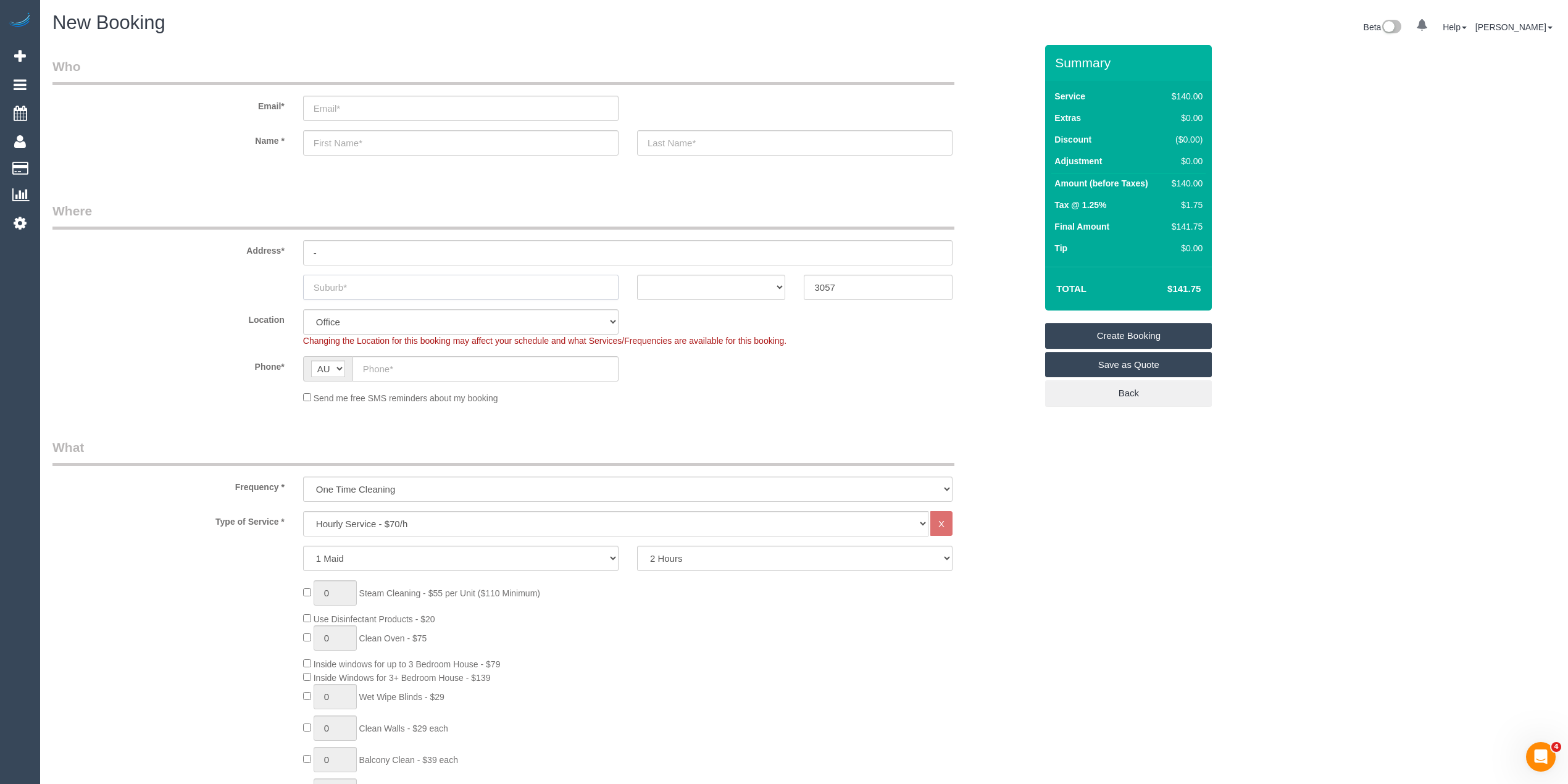
click at [339, 289] on input "text" at bounding box center [460, 287] width 316 height 25
type input "Brus"
select select "88"
type input "Bru"
select select "object:2069"
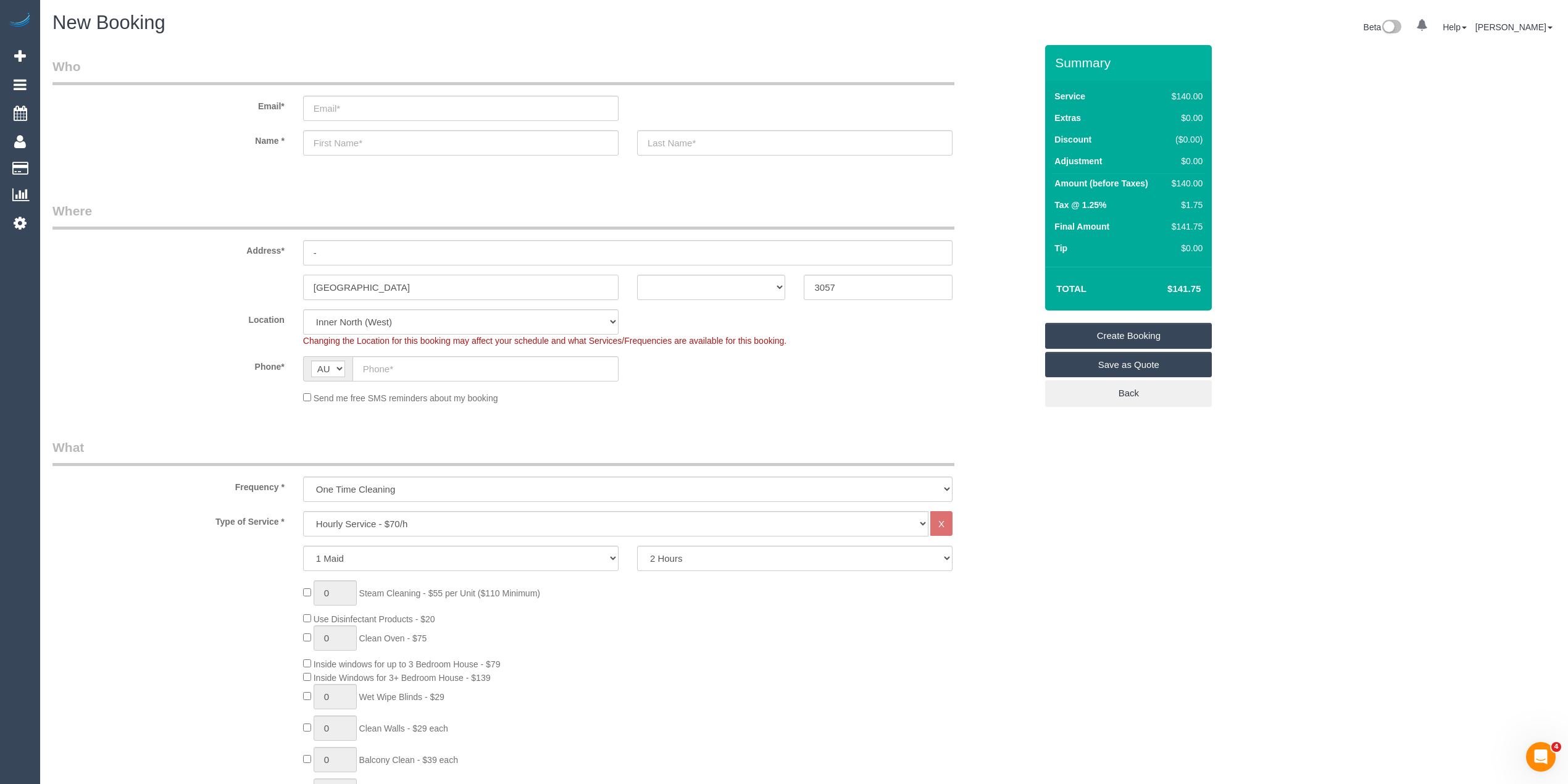
type input "Brunswick"
click at [713, 282] on select "ACT NSW NT QLD SA TAS VIC WA" at bounding box center [711, 287] width 148 height 25
select select "VIC"
click at [637, 275] on select "ACT NSW NT QLD SA TAS VIC WA" at bounding box center [711, 287] width 148 height 25
click at [379, 363] on input "text" at bounding box center [486, 369] width 266 height 25
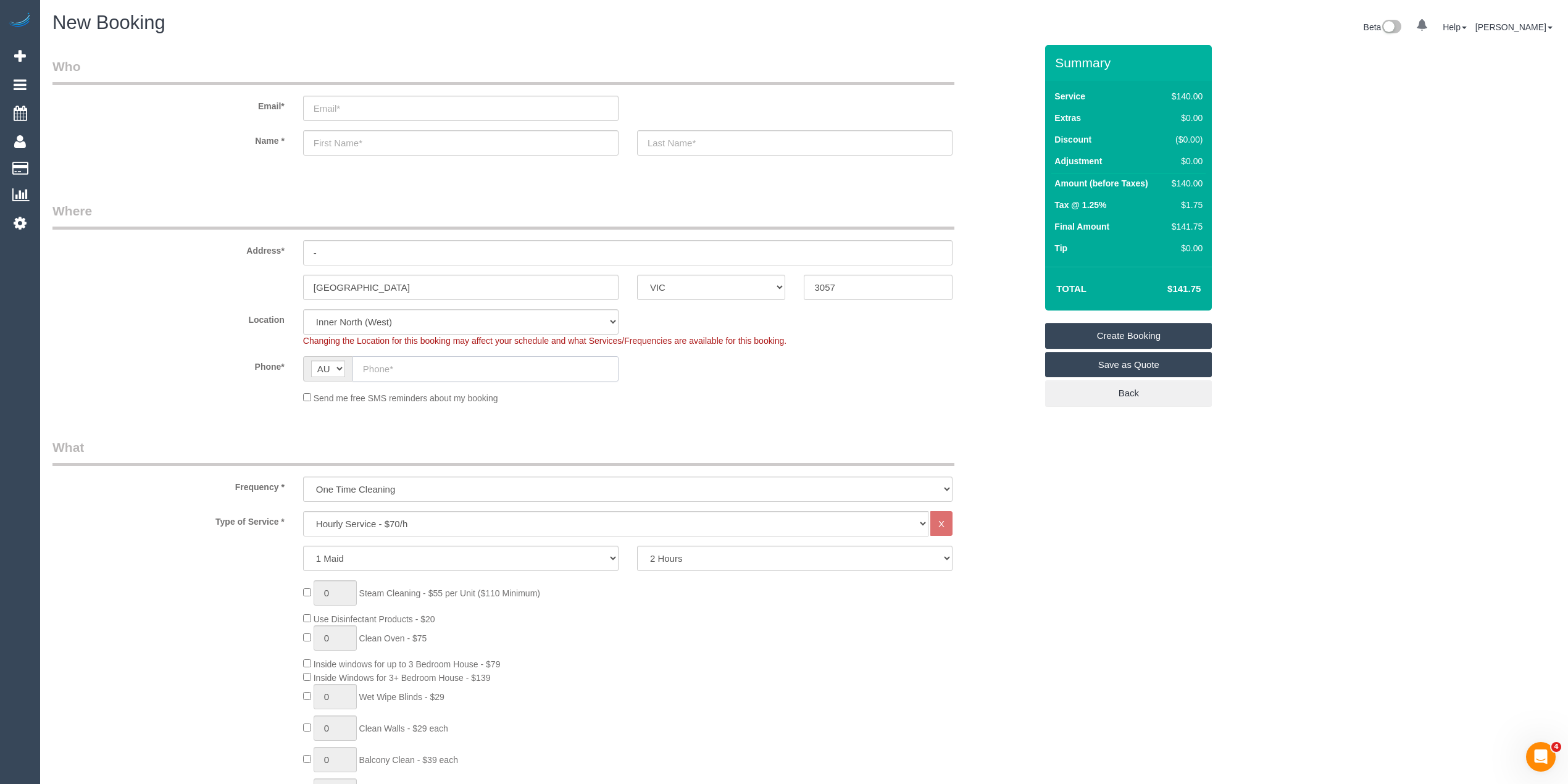
click at [384, 370] on input "text" at bounding box center [486, 369] width 266 height 25
click at [379, 365] on input "text" at bounding box center [486, 369] width 266 height 25
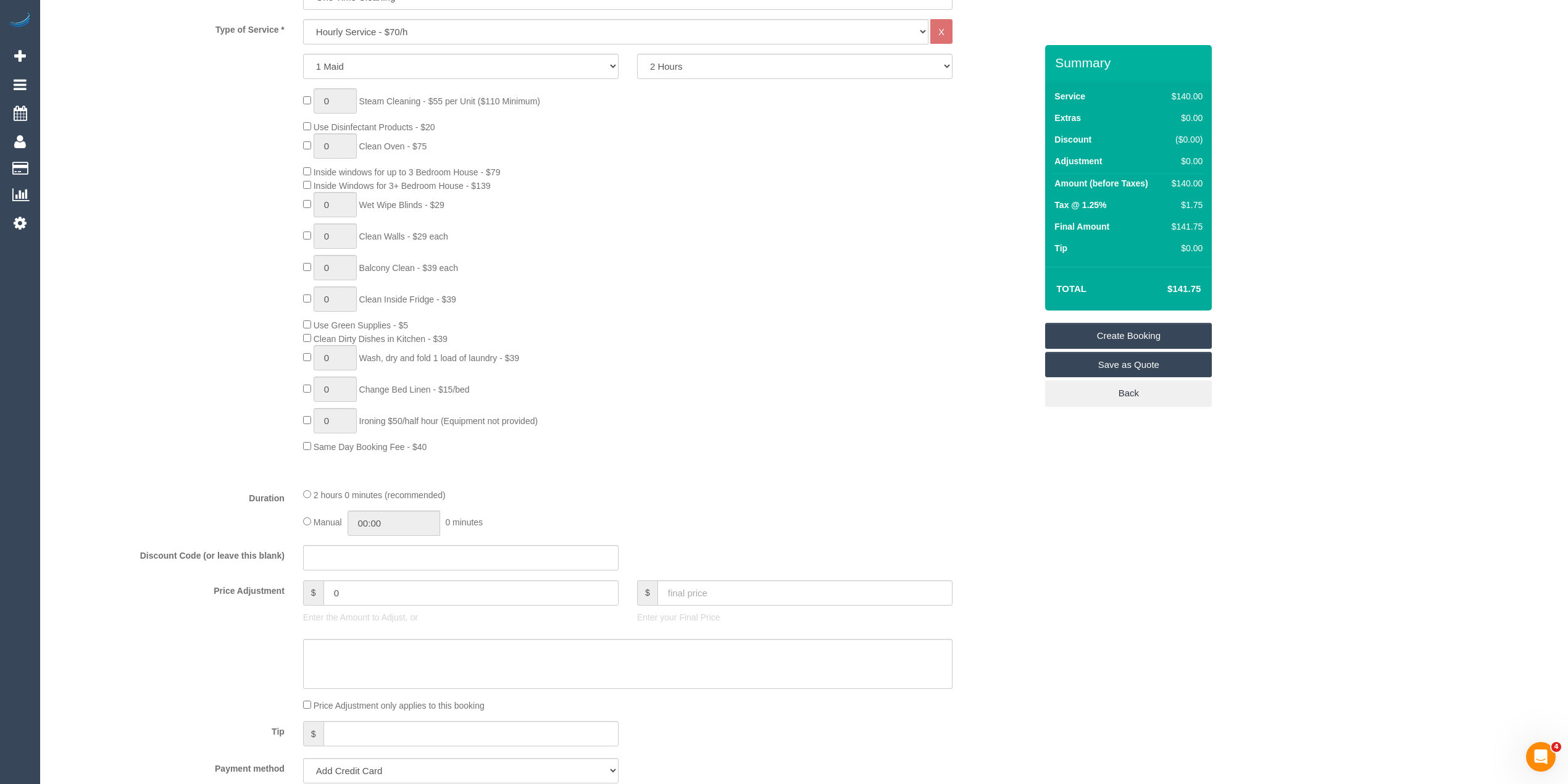
scroll to position [411, 0]
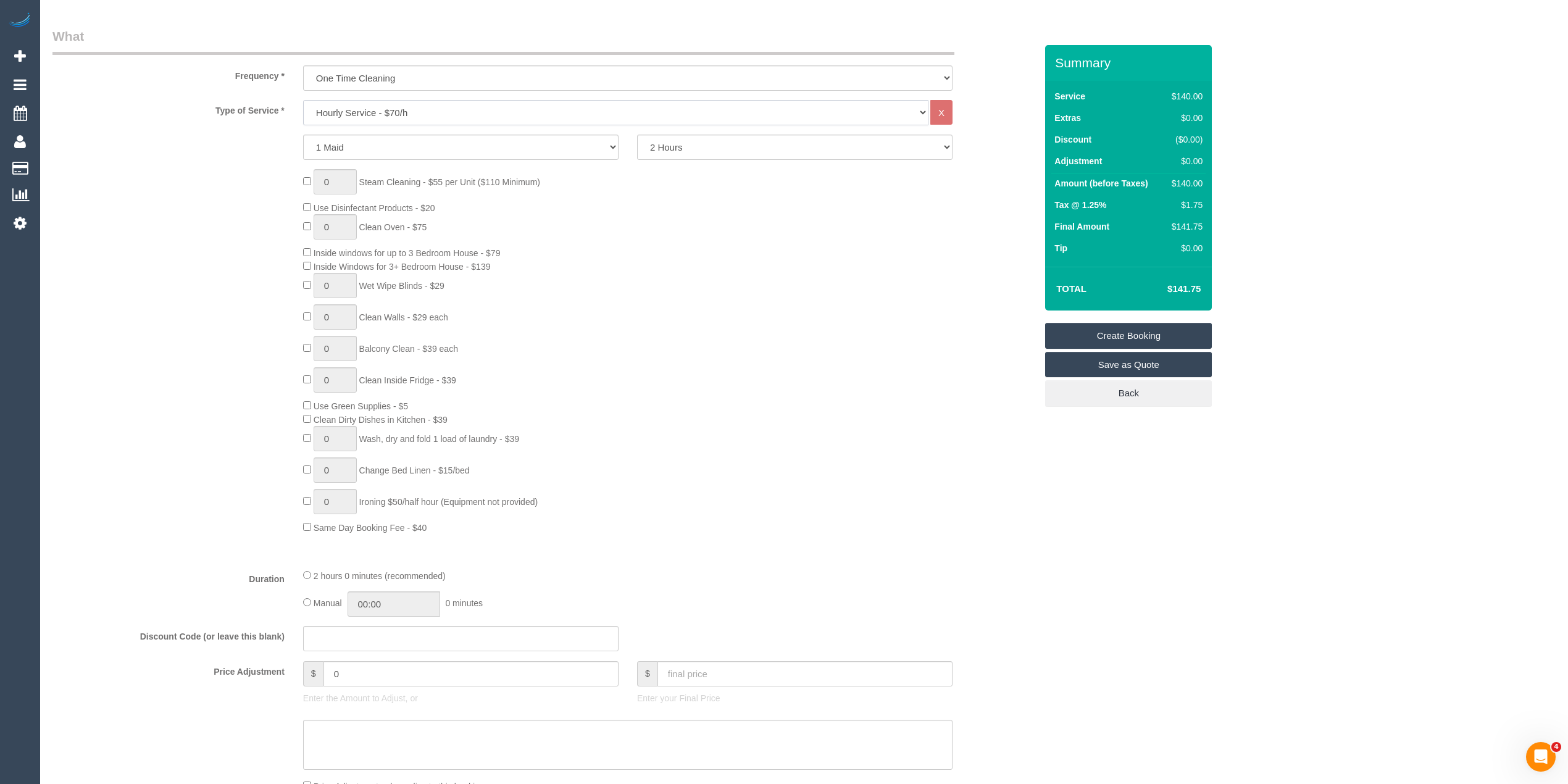
click at [391, 104] on select "Hourly Service - $70/h Hourly Service - $65/h Hourly Service - $60/h Hourly Ser…" at bounding box center [615, 113] width 625 height 25
select select "211"
click at [303, 100] on select "Hourly Service - $70/h Hourly Service - $65/h Hourly Service - $60/h Hourly Ser…" at bounding box center [615, 113] width 625 height 25
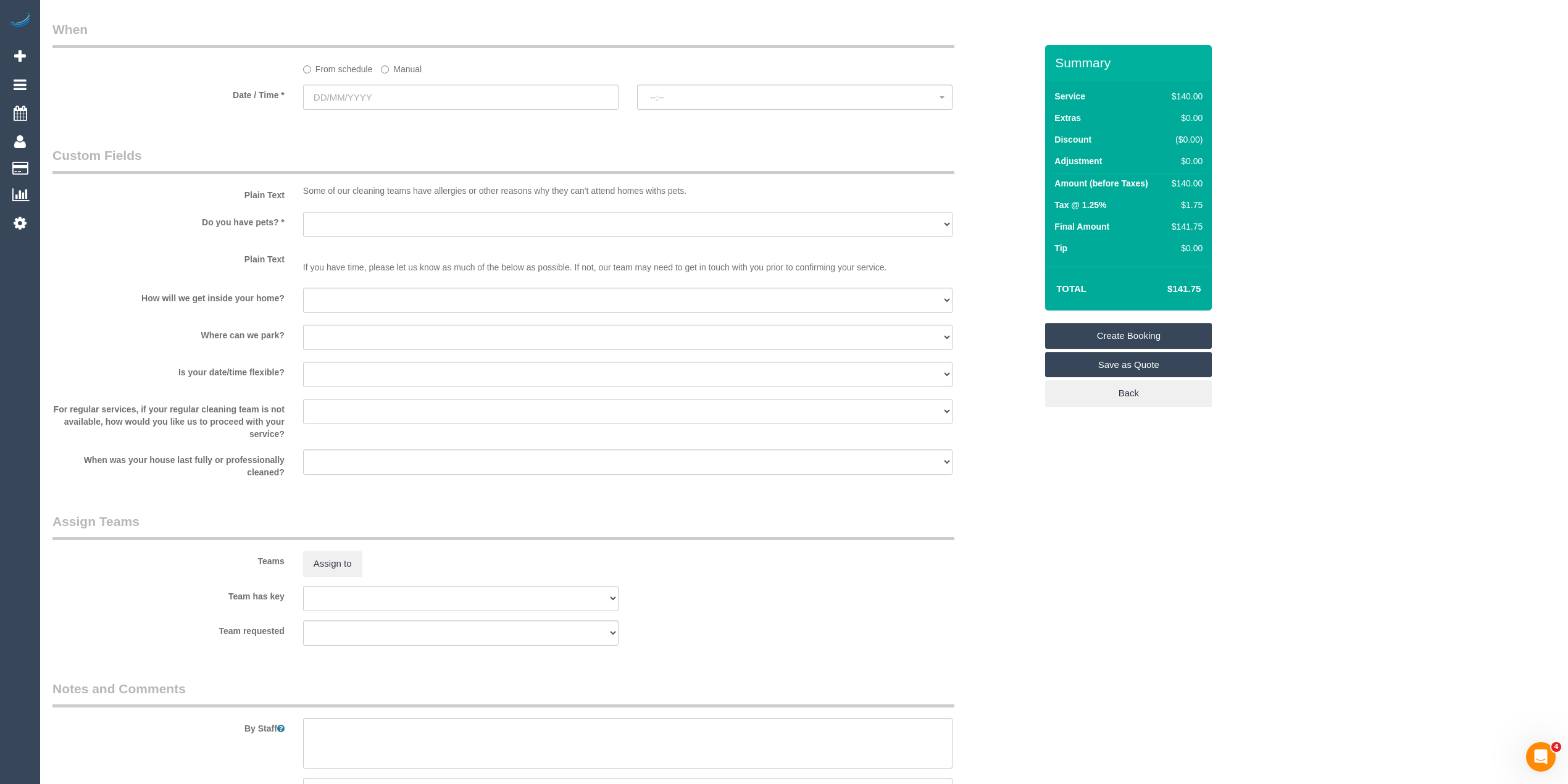
scroll to position [1188, 0]
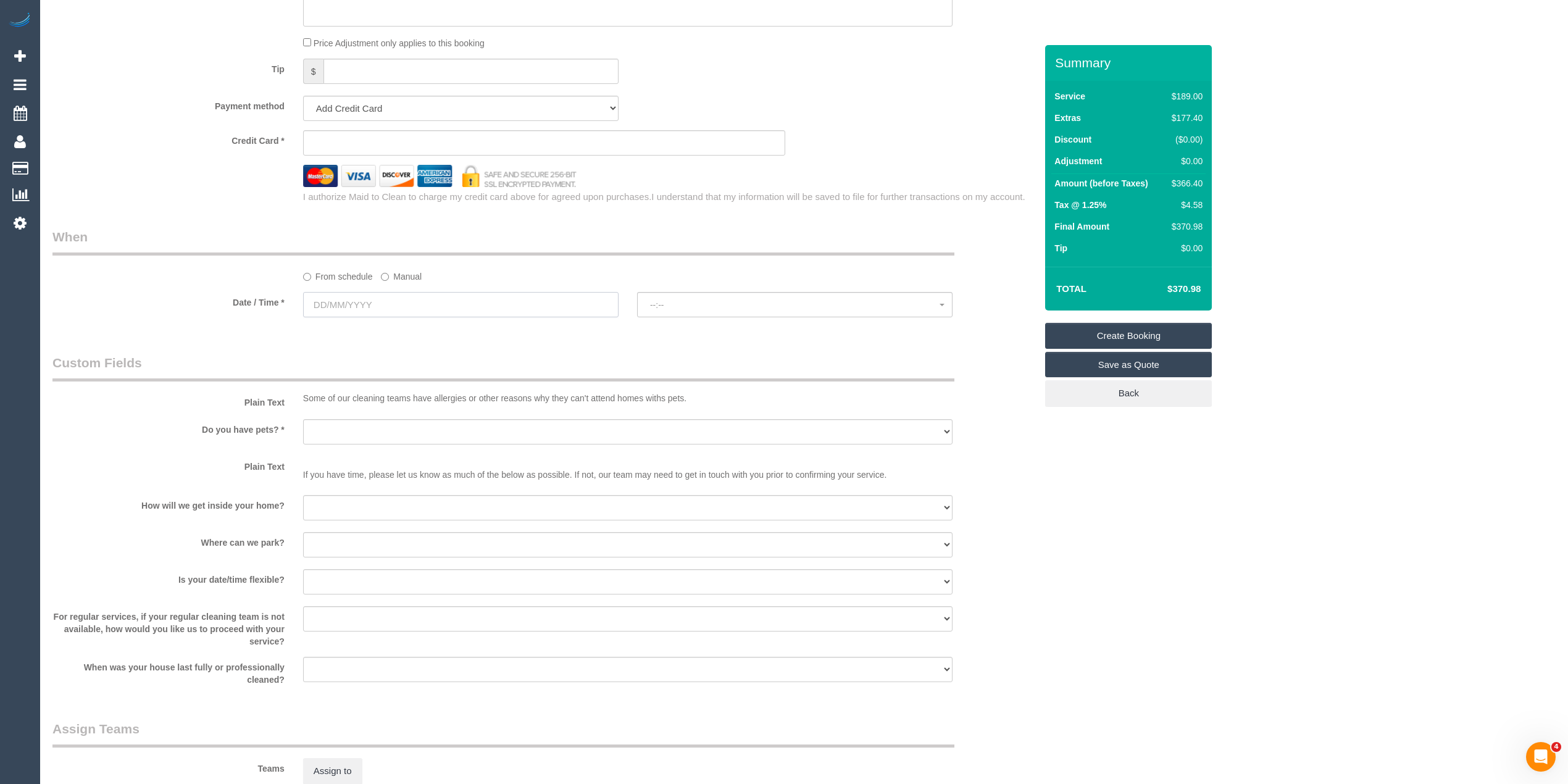
click at [342, 305] on input "text" at bounding box center [460, 304] width 316 height 25
click at [442, 334] on div "Prev Next August 2025" at bounding box center [384, 333] width 157 height 22
click at [451, 332] on span "Next" at bounding box center [452, 331] width 10 height 10
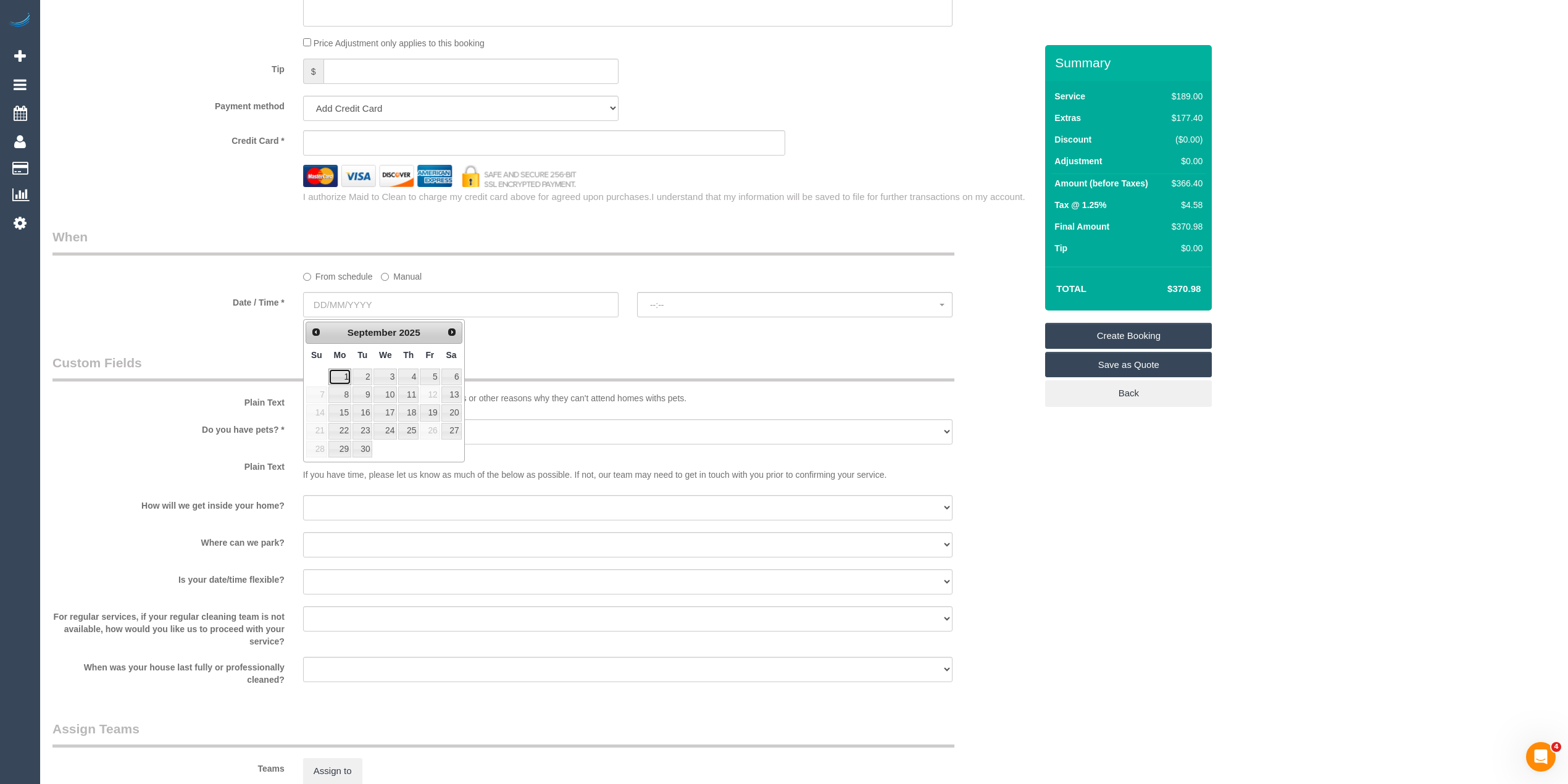
click at [339, 376] on link "1" at bounding box center [339, 376] width 23 height 16
type input "01/09/2025"
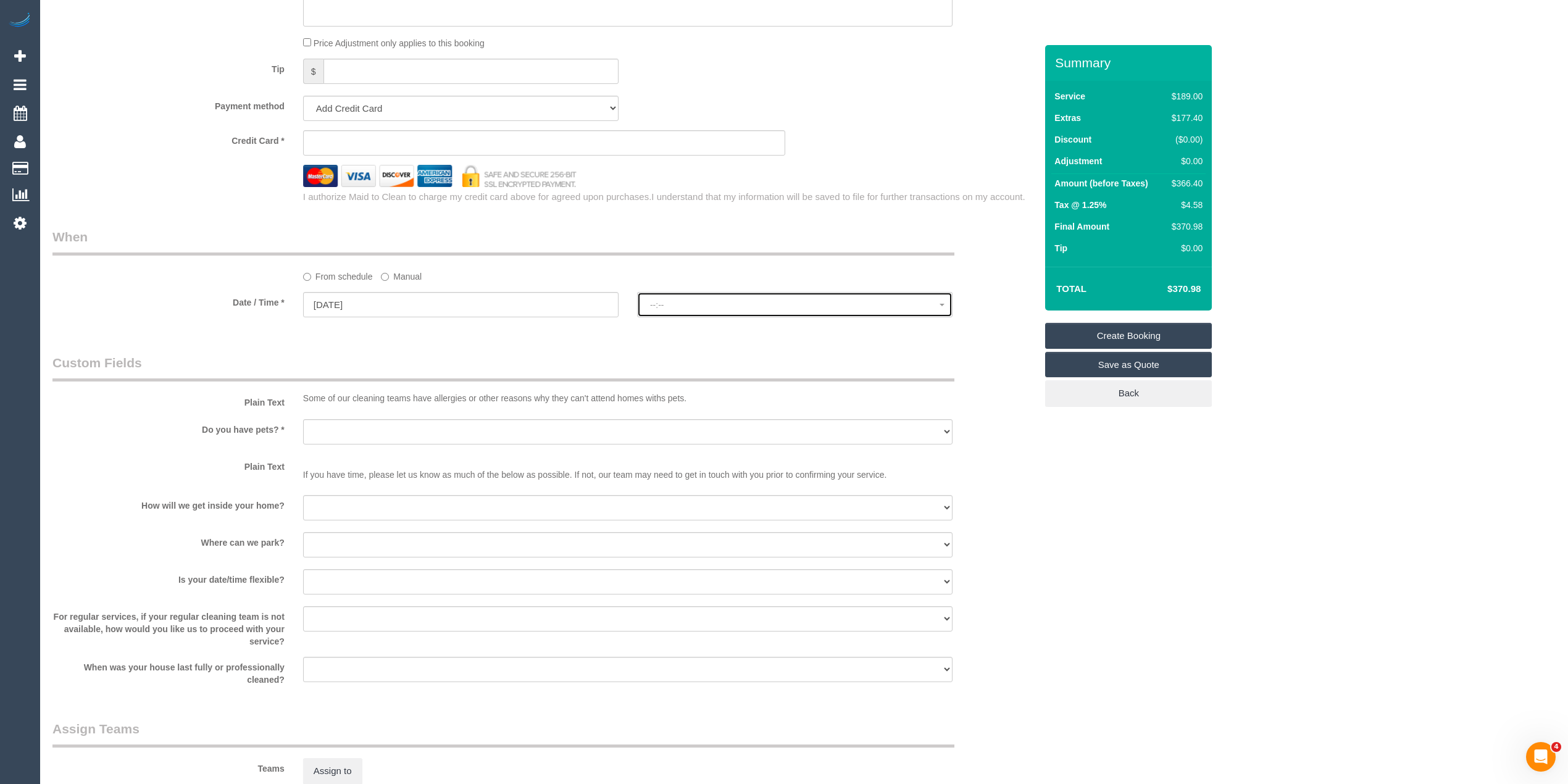
click at [704, 307] on span "--:--" at bounding box center [795, 304] width 290 height 10
select select "spot1"
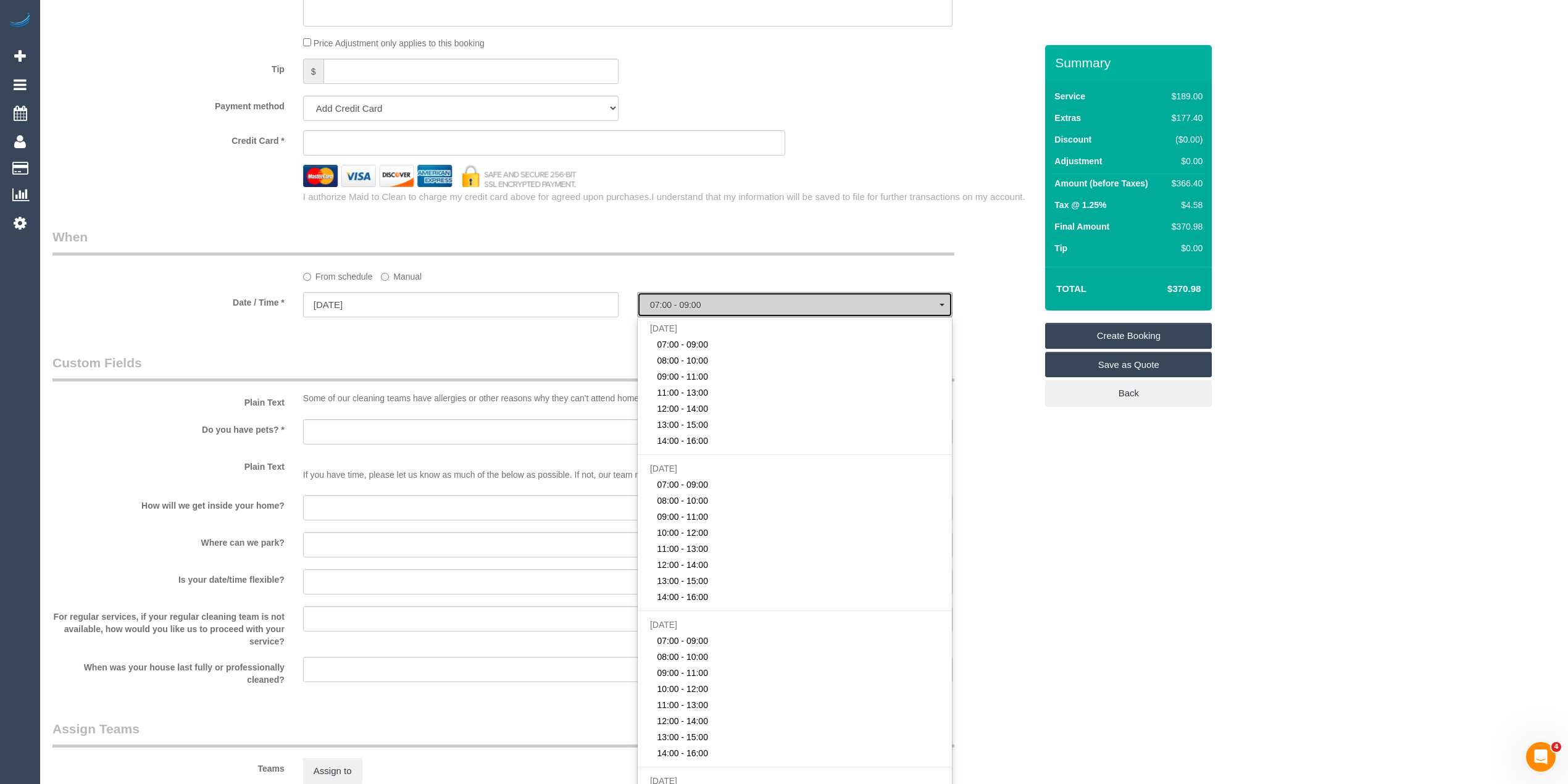
click at [702, 307] on span "07:00 - 09:00" at bounding box center [795, 304] width 290 height 10
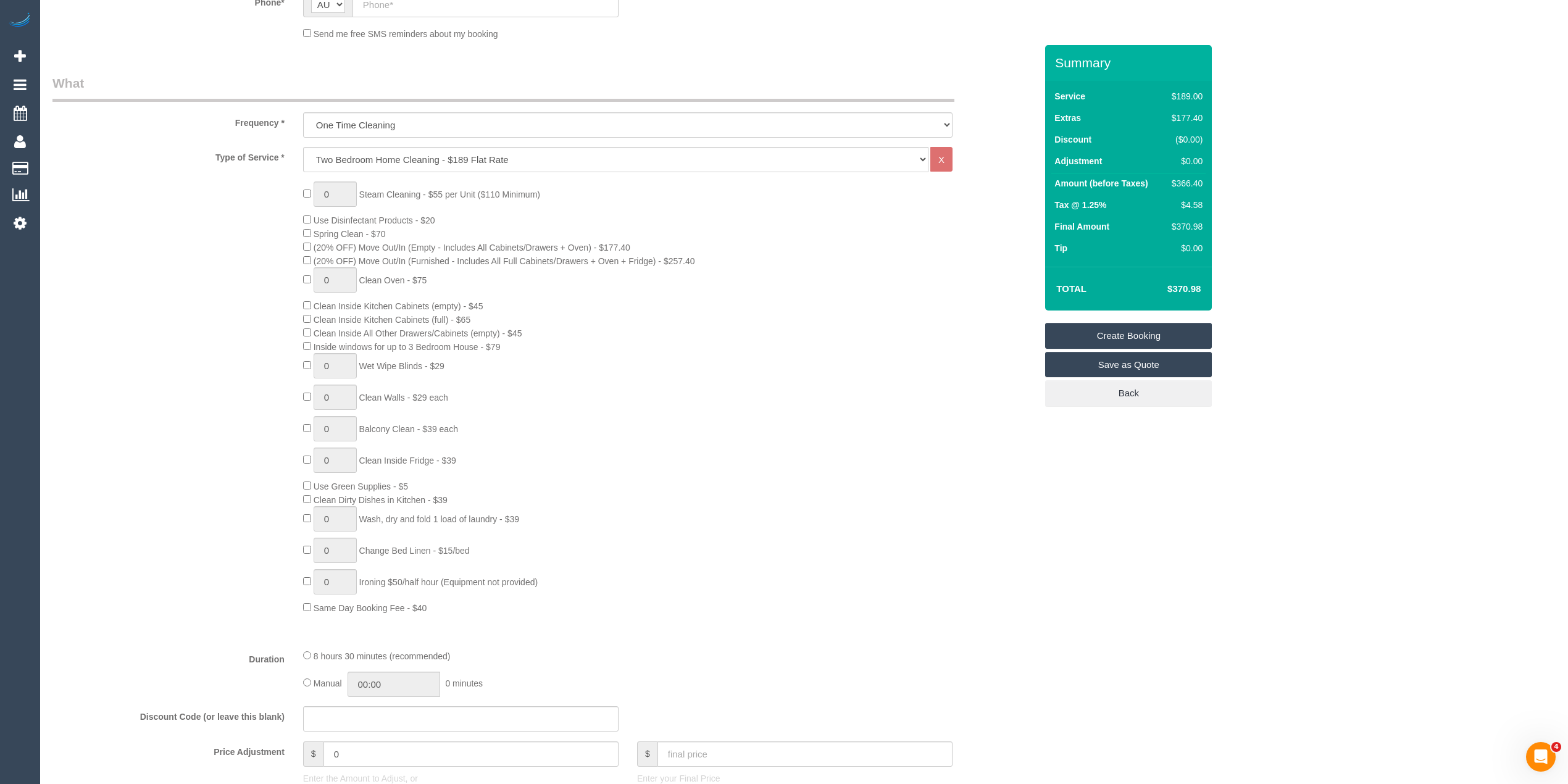
scroll to position [0, 0]
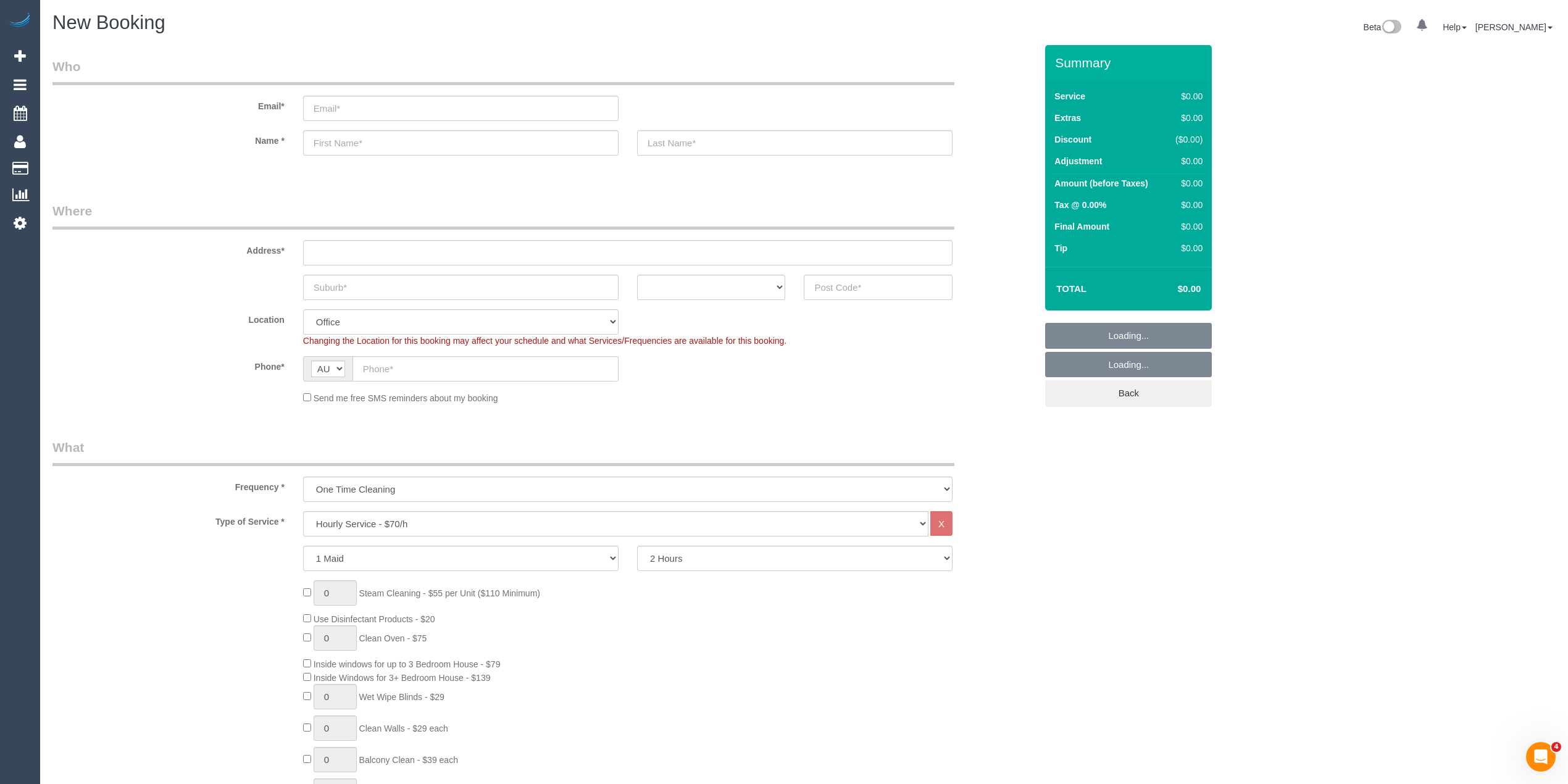
select select "object:2064"
drag, startPoint x: 395, startPoint y: 519, endPoint x: 396, endPoint y: 512, distance: 7.1
click at [395, 519] on select "Hourly Service - $70/h Hourly Service - $65/h Hourly Service - $60/h Hourly Ser…" at bounding box center [615, 524] width 625 height 25
select select "210"
click at [303, 512] on select "Hourly Service - $70/h Hourly Service - $65/h Hourly Service - $60/h Hourly Ser…" at bounding box center [615, 524] width 625 height 25
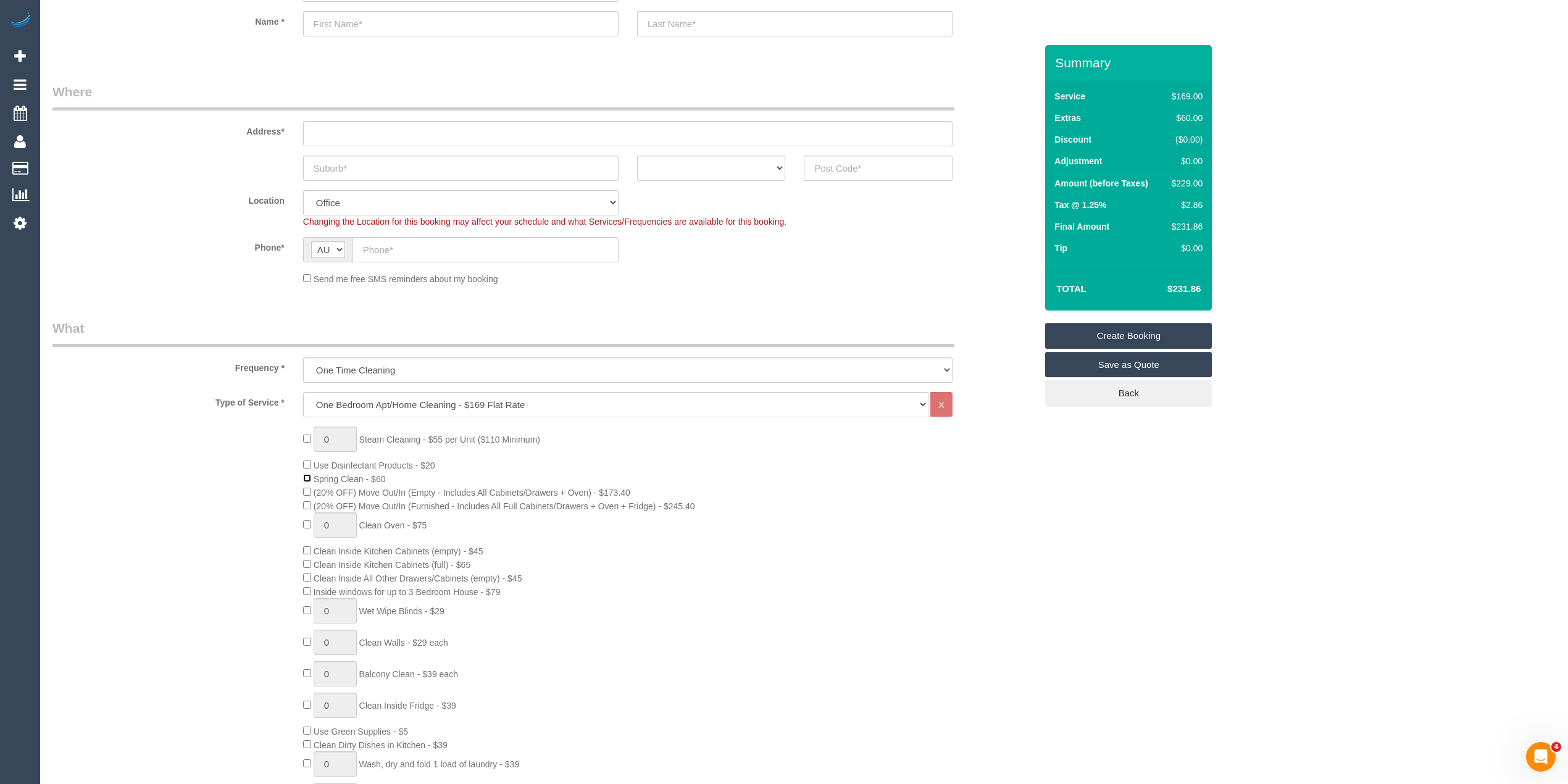
scroll to position [164, 0]
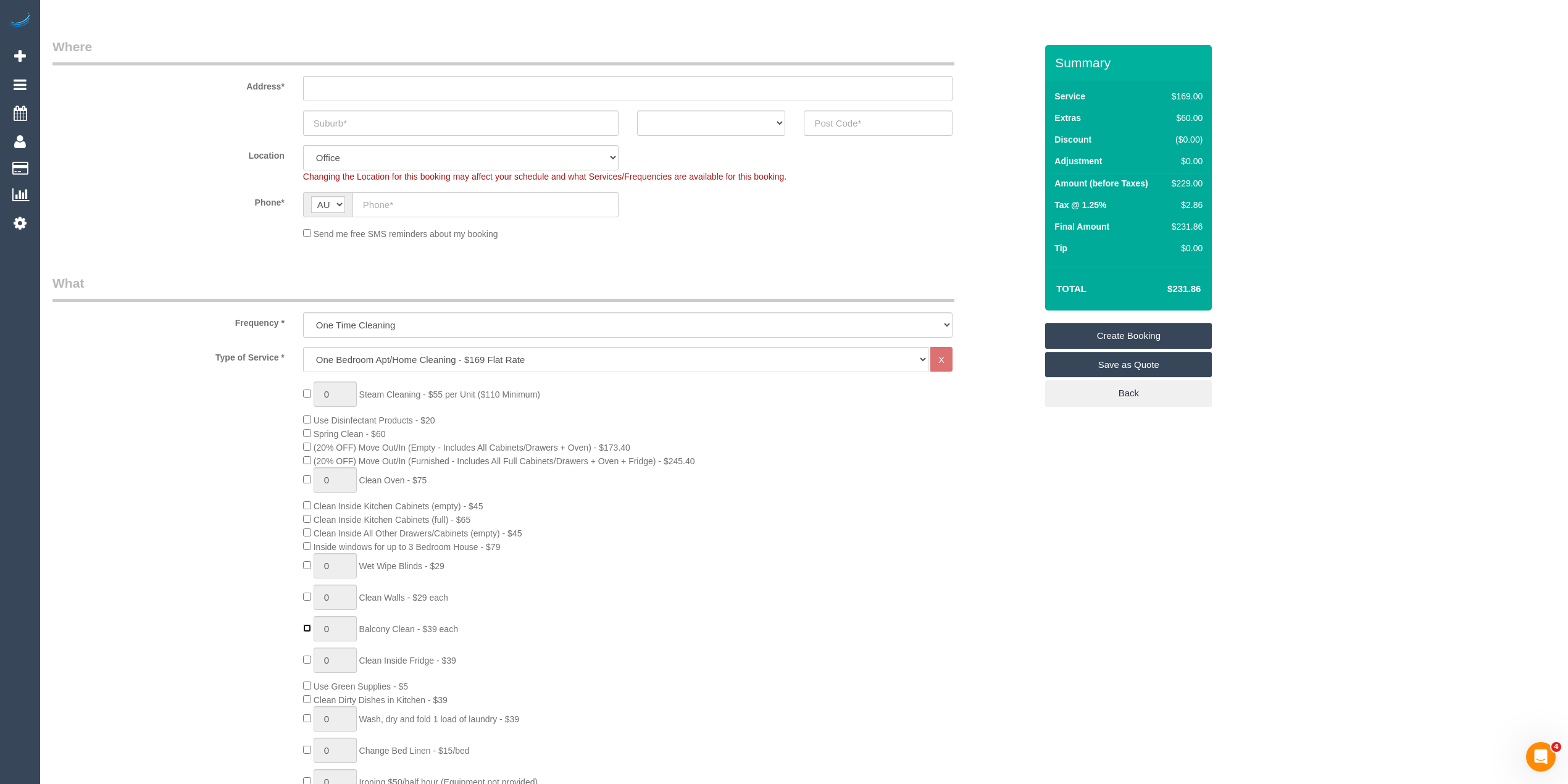
type input "1"
click at [309, 391] on span "1 Steam Cleaning - $55 per Unit ($110 Minimum)" at bounding box center [421, 394] width 237 height 10
type input "5"
click at [189, 438] on div "5 Steam Cleaning - $55 per Unit ($110 Minimum) Use Disinfectant Products - $20 …" at bounding box center [544, 598] width 1002 height 433
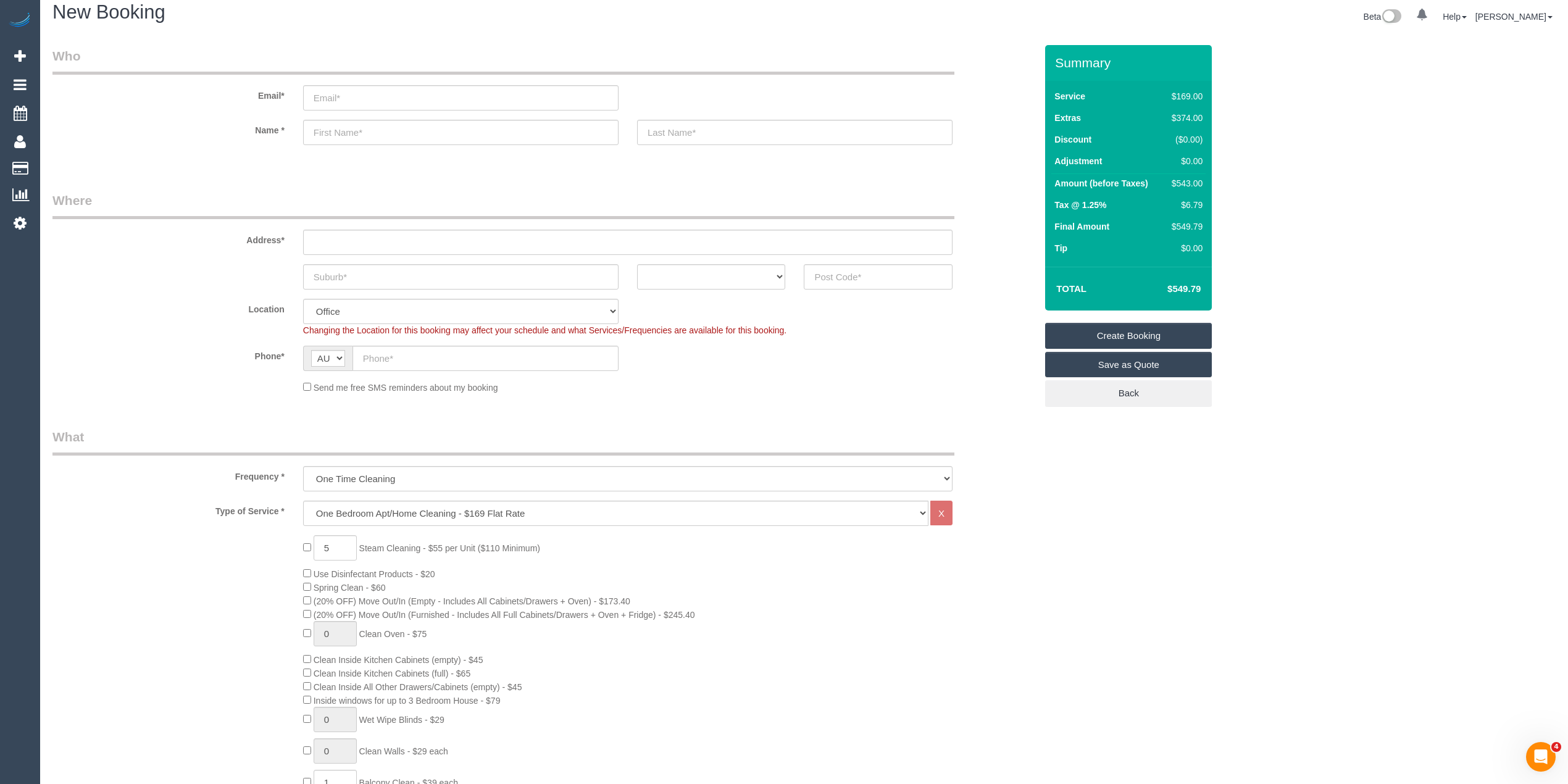
scroll to position [0, 0]
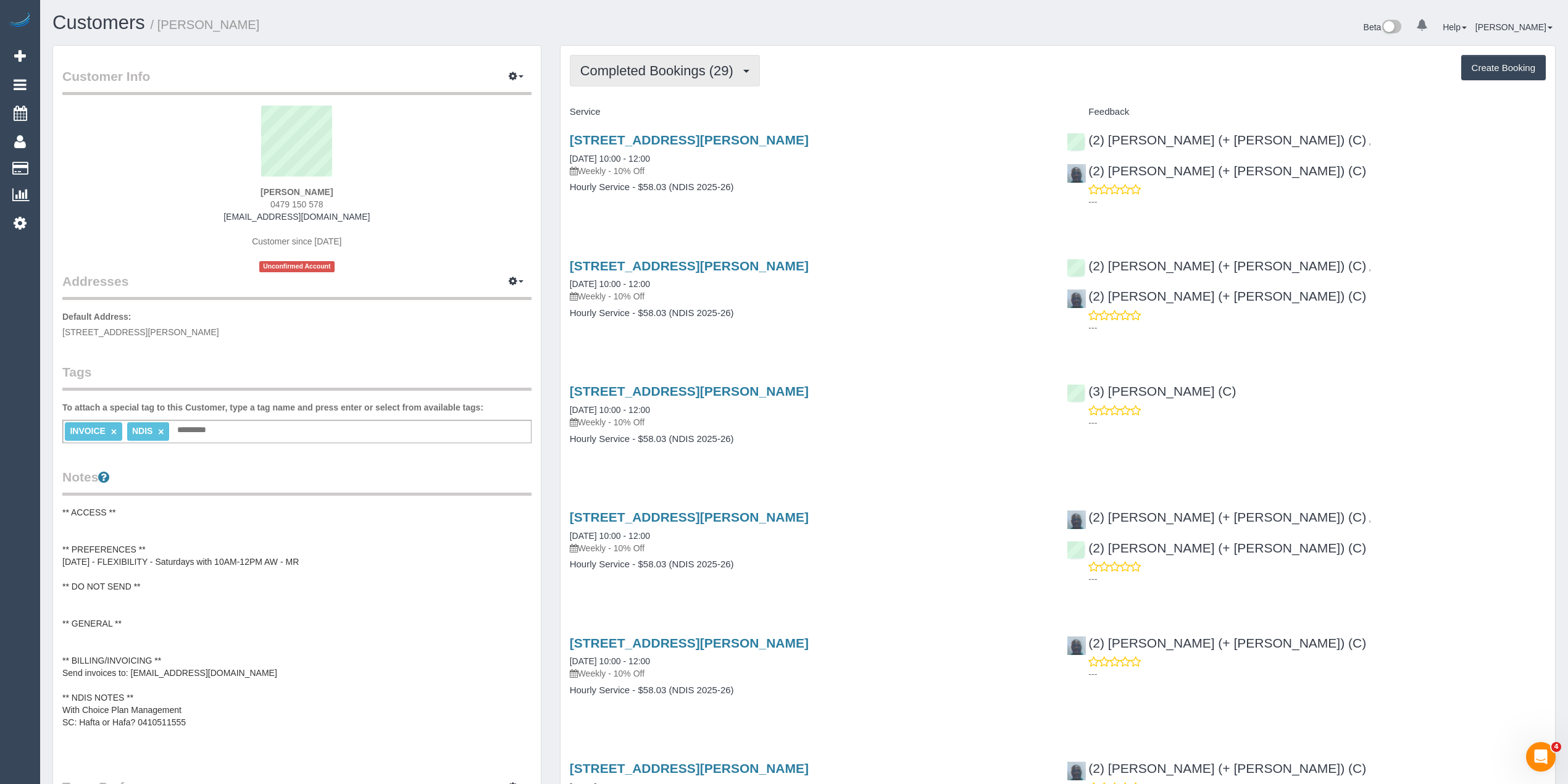
click at [627, 72] on span "Completed Bookings (29)" at bounding box center [660, 71] width 160 height 16
click at [391, 166] on sui-profile-pic at bounding box center [296, 146] width 451 height 80
click at [428, 216] on div "[PERSON_NAME] 0479 150 578 [EMAIL_ADDRESS][DOMAIN_NAME] Customer since [DATE] U…" at bounding box center [297, 189] width 469 height 167
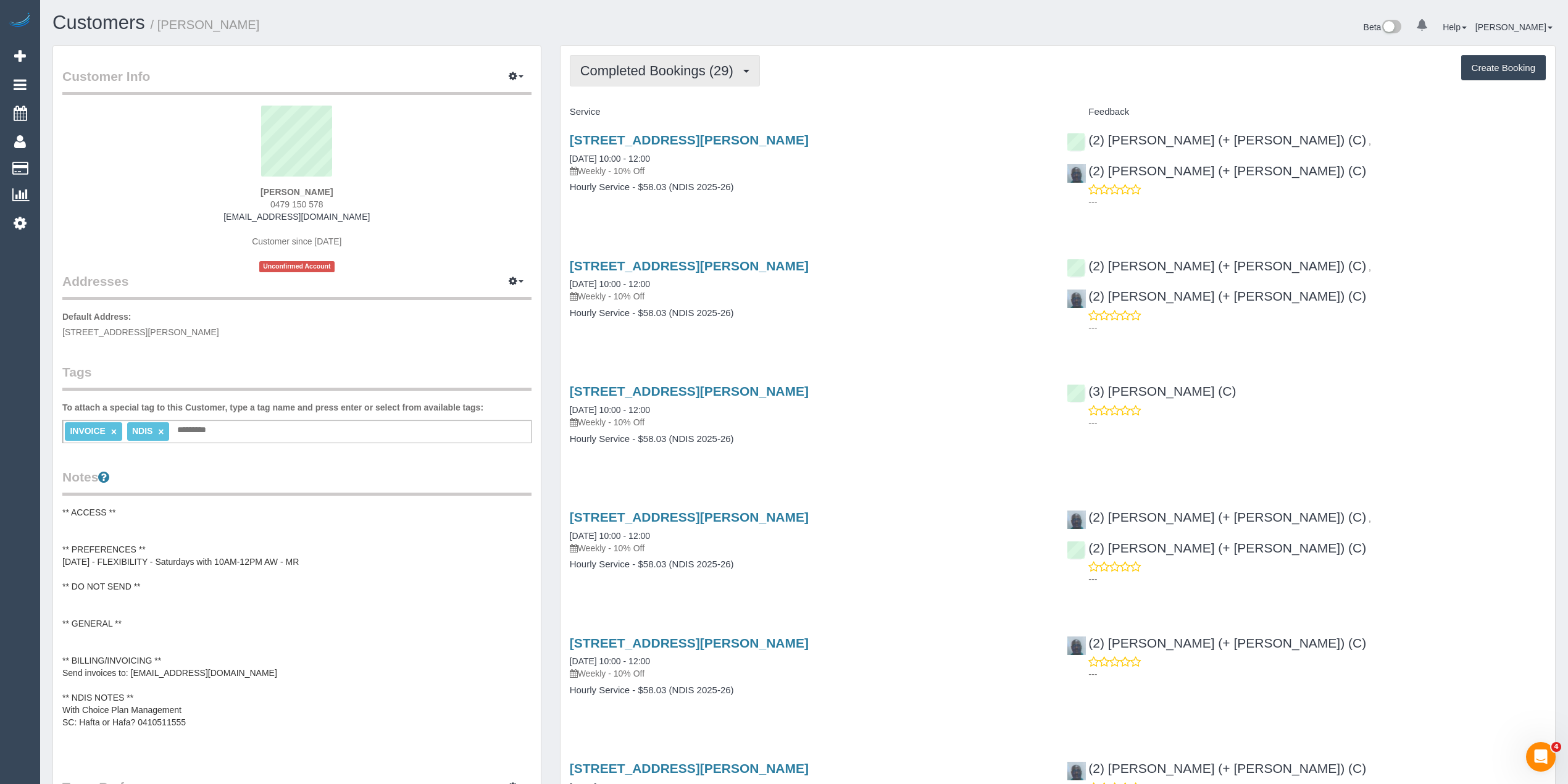
click at [629, 63] on button "Completed Bookings (29)" at bounding box center [665, 71] width 190 height 31
click at [640, 114] on link "Upcoming Bookings (11)" at bounding box center [637, 116] width 134 height 16
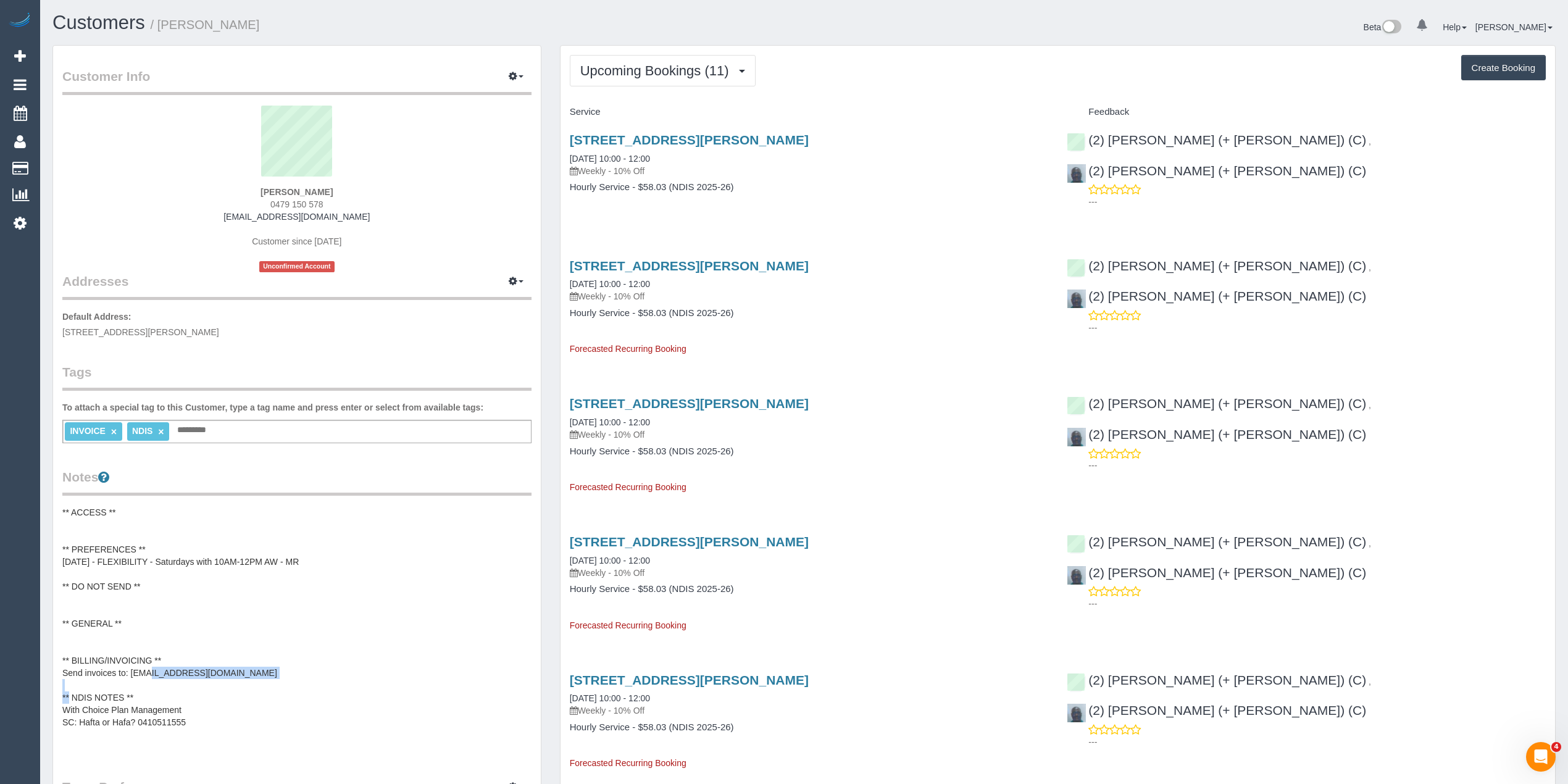
drag, startPoint x: 259, startPoint y: 668, endPoint x: 131, endPoint y: 667, distance: 128.0
click at [131, 667] on pre "** ACCESS ** ** PREFERENCES ** [DATE] - FLEXIBILITY - Saturdays with 10AM-12PM …" at bounding box center [297, 630] width 469 height 247
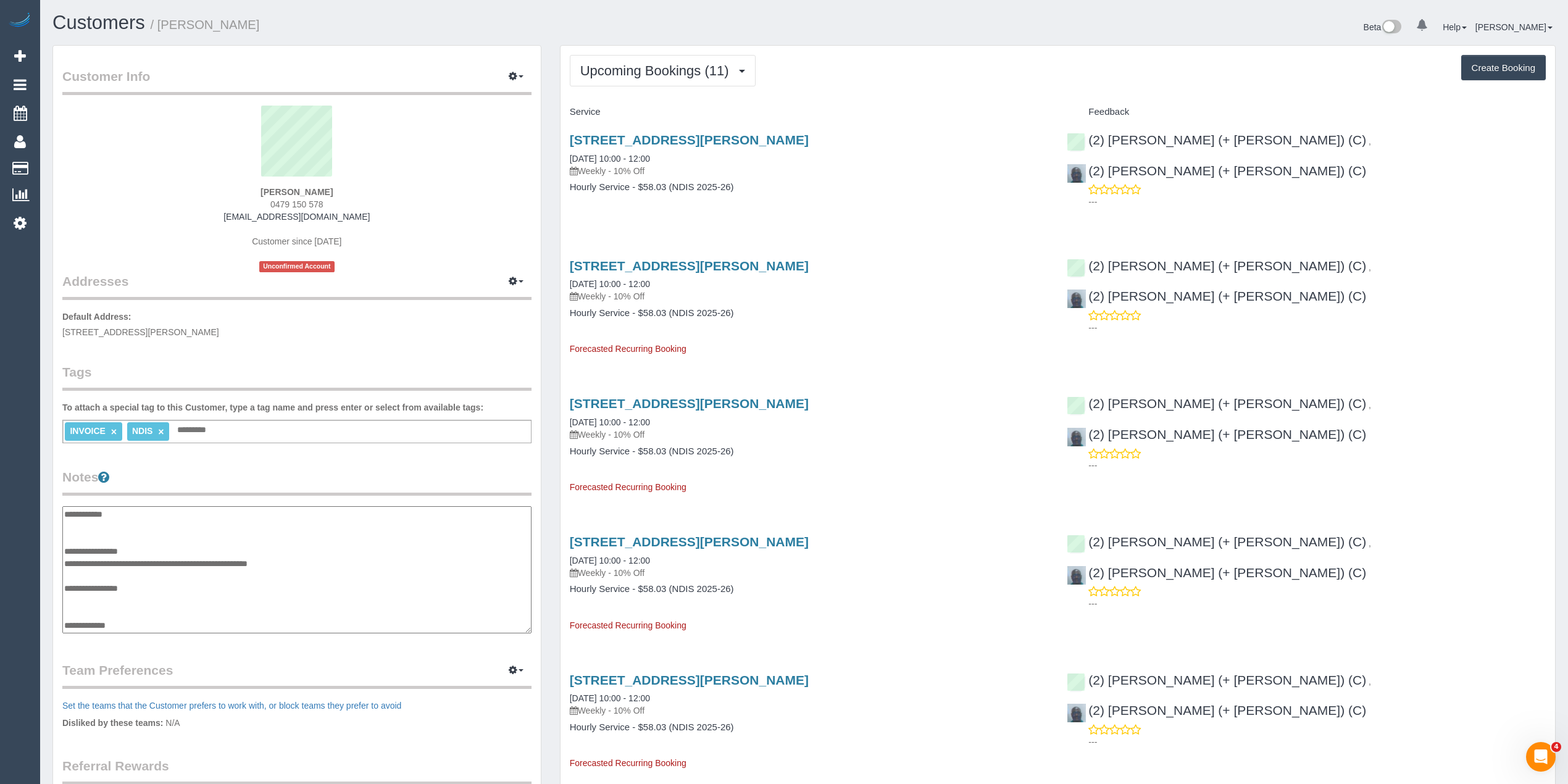
scroll to position [160, 0]
drag, startPoint x: 241, startPoint y: 614, endPoint x: 115, endPoint y: 610, distance: 126.1
click at [115, 610] on textarea "**********" at bounding box center [296, 570] width 468 height 128
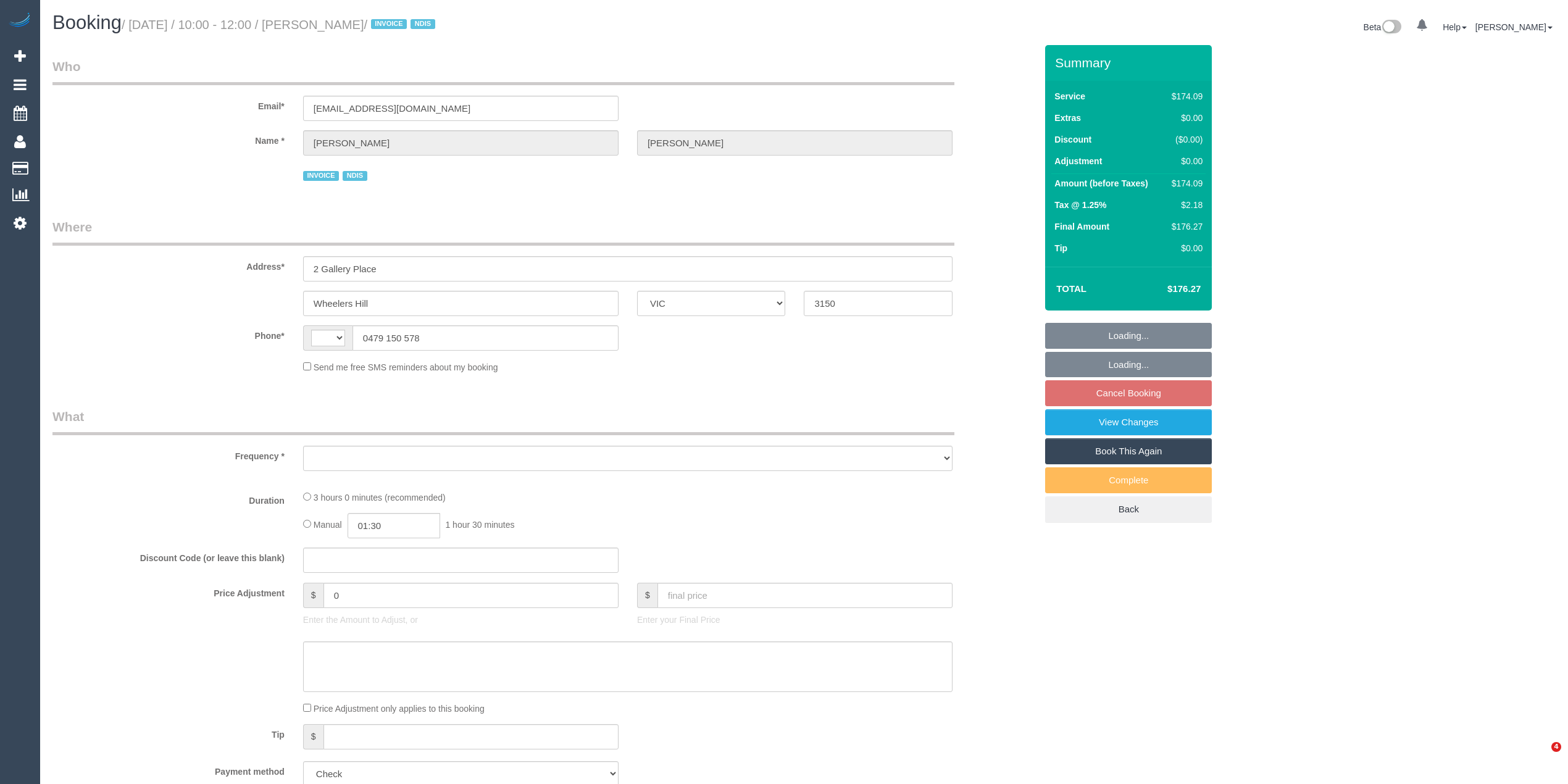
select select "VIC"
select select "object:282"
select select "string:AU"
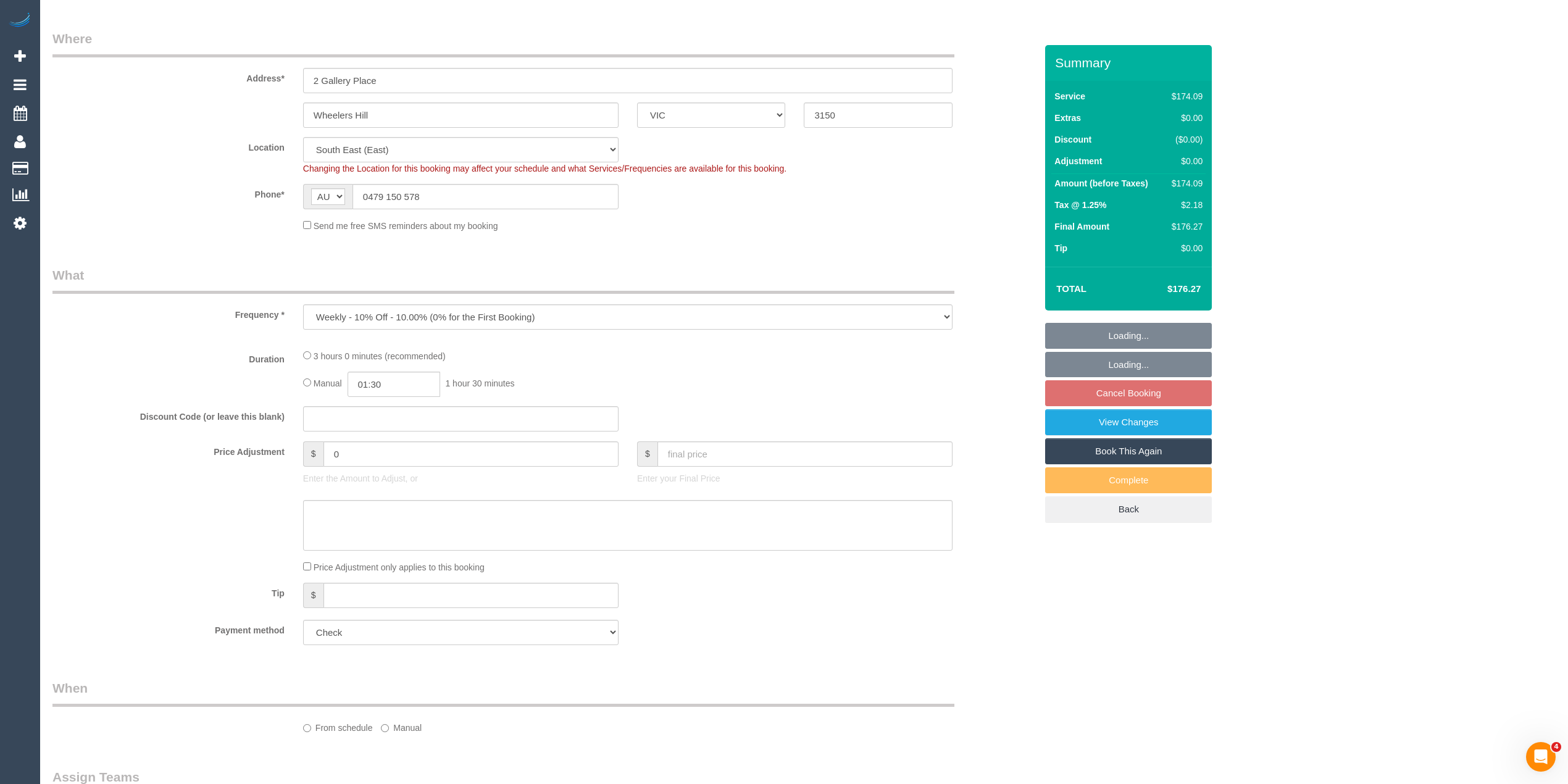
select select "180"
select select "spot1"
select select "number:29"
select select "number:14"
select select "number:19"
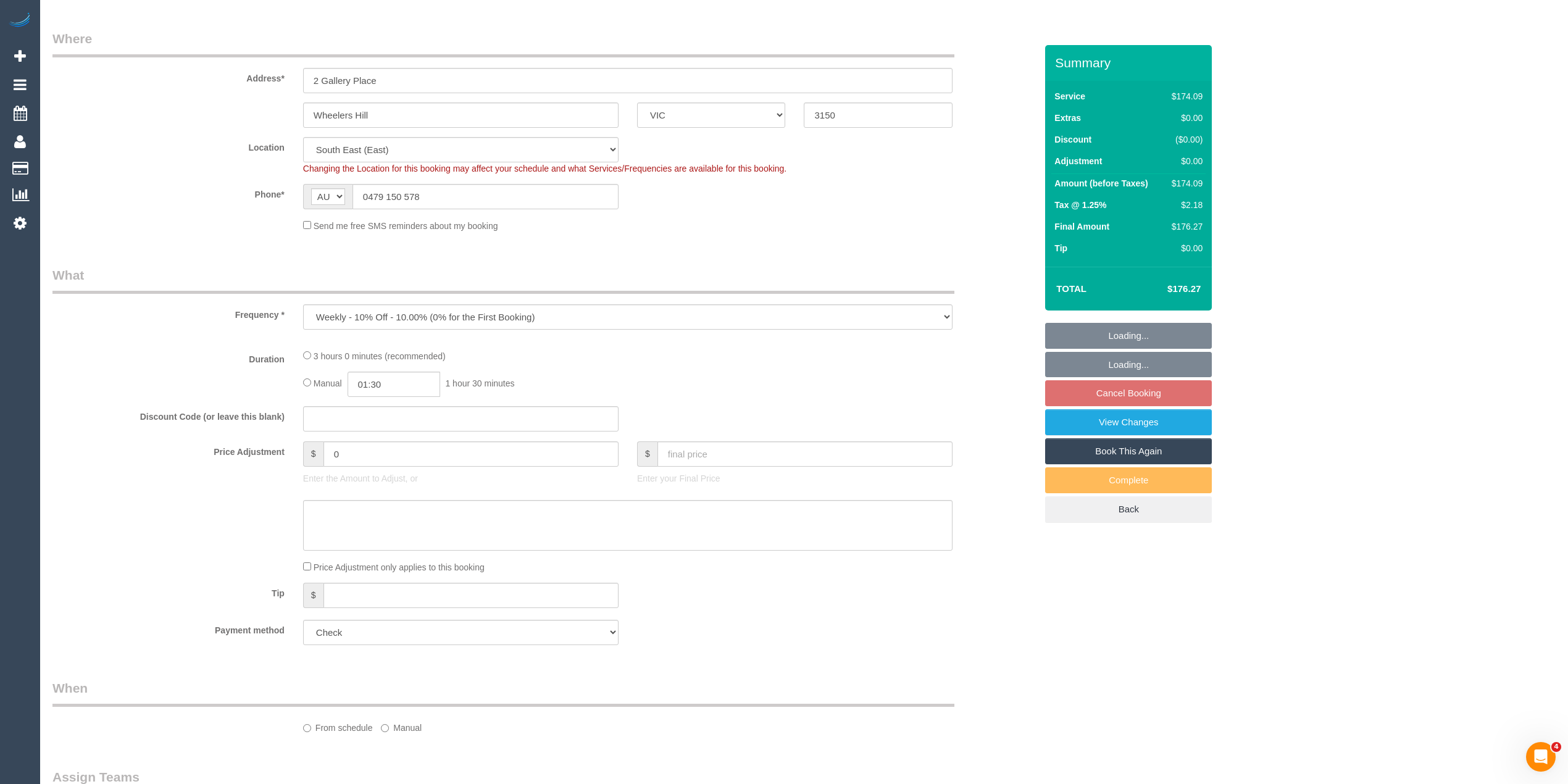
select select "number:25"
select select "number:33"
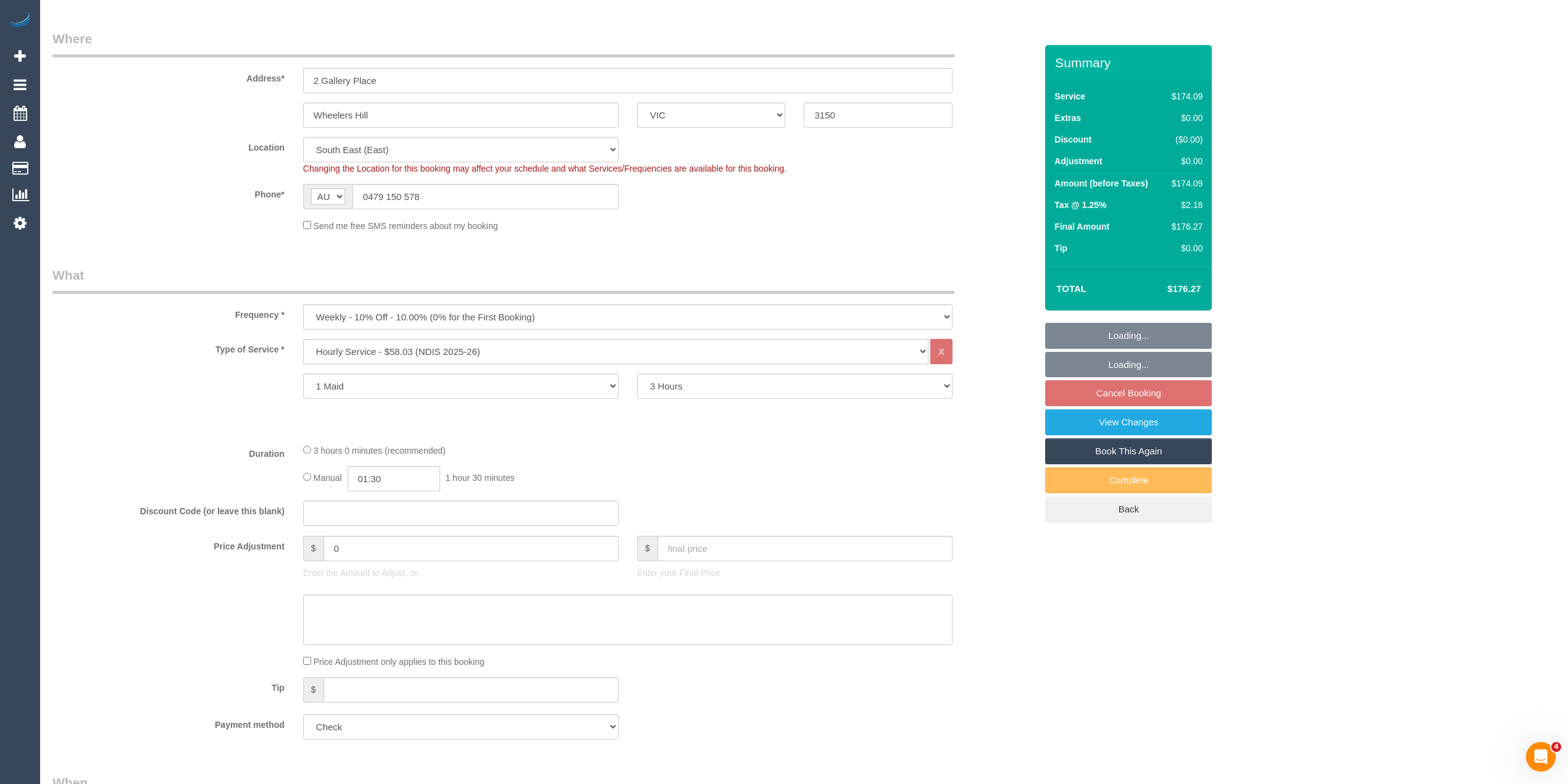
scroll to position [247, 0]
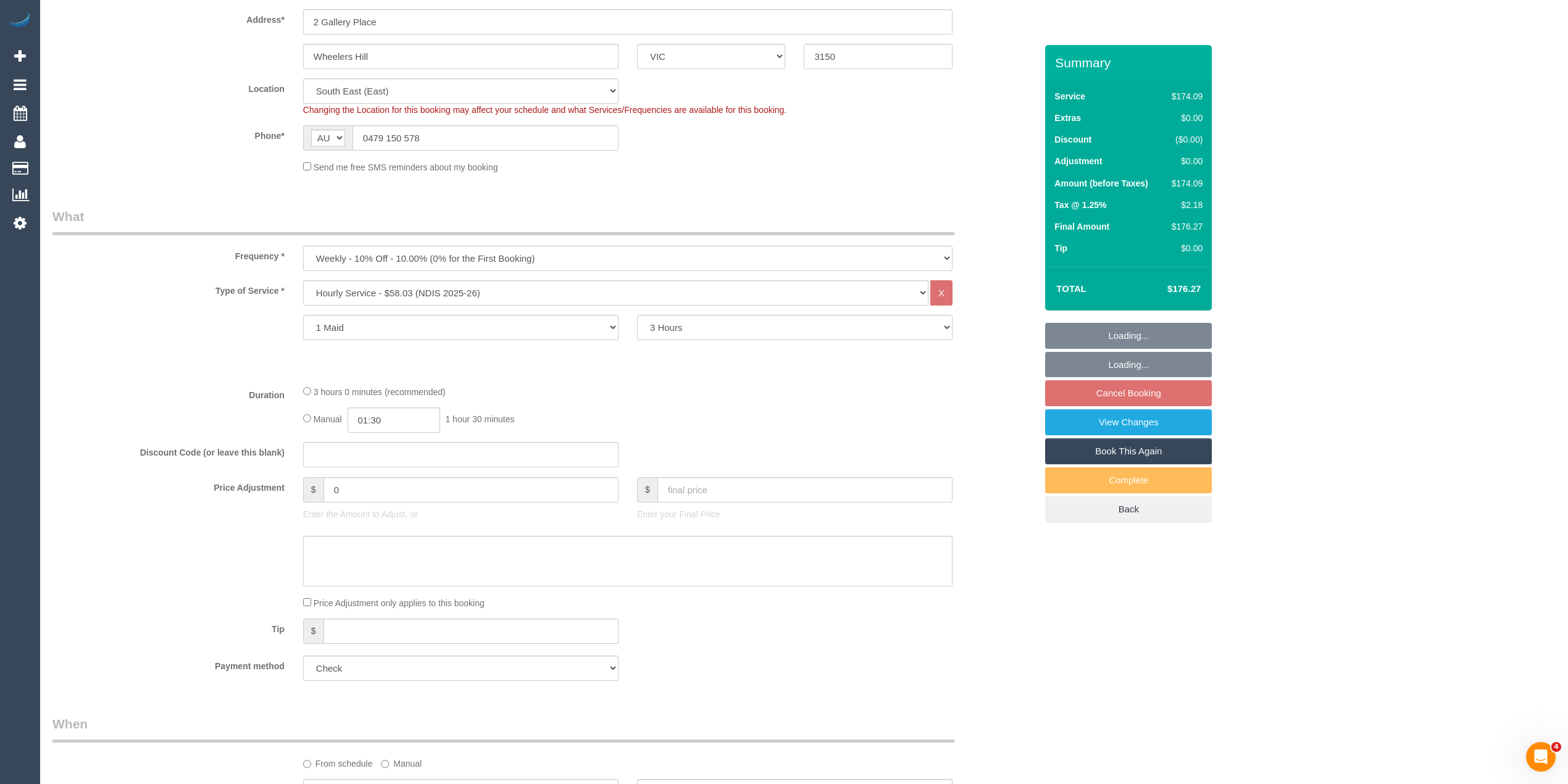
select select "object:1246"
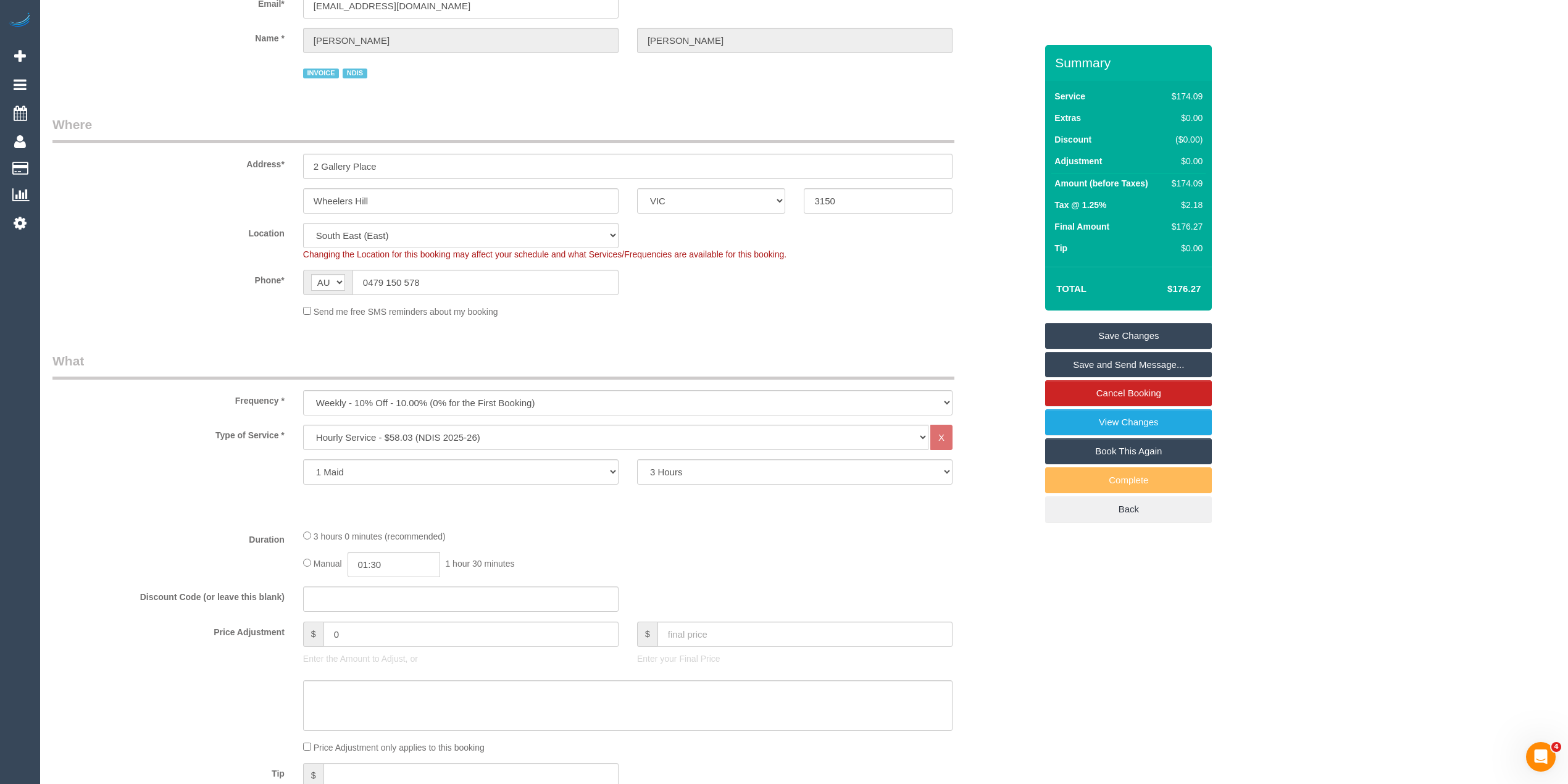
scroll to position [0, 0]
